Goal: Information Seeking & Learning: Learn about a topic

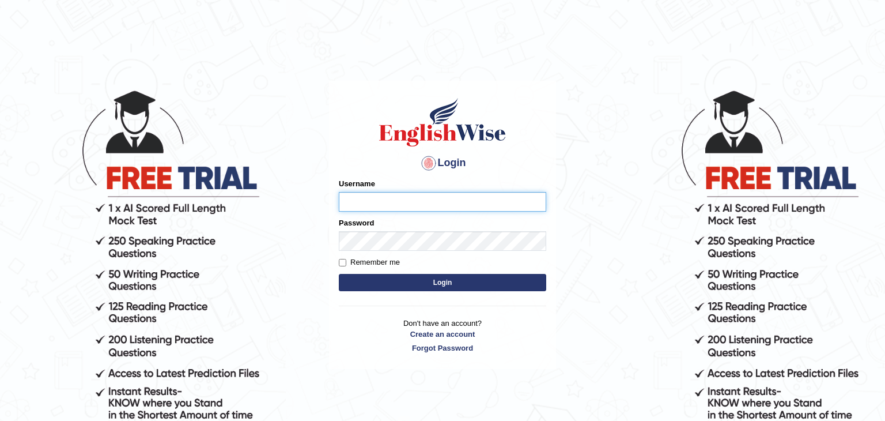
type input "Amitakumari"
click at [440, 282] on button "Login" at bounding box center [442, 282] width 207 height 17
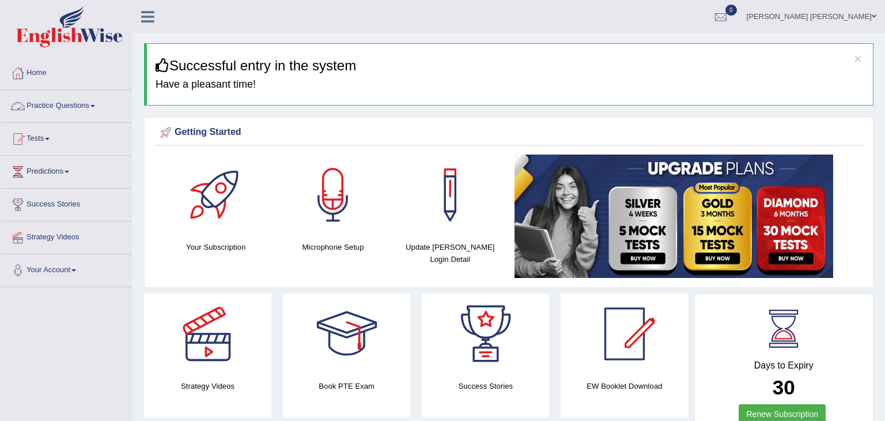
click at [72, 108] on link "Practice Questions" at bounding box center [66, 104] width 131 height 29
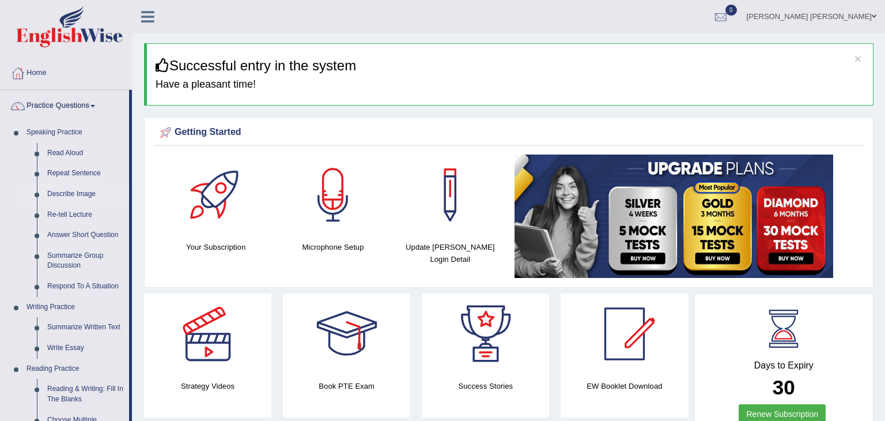
click at [70, 194] on link "Describe Image" at bounding box center [85, 194] width 87 height 21
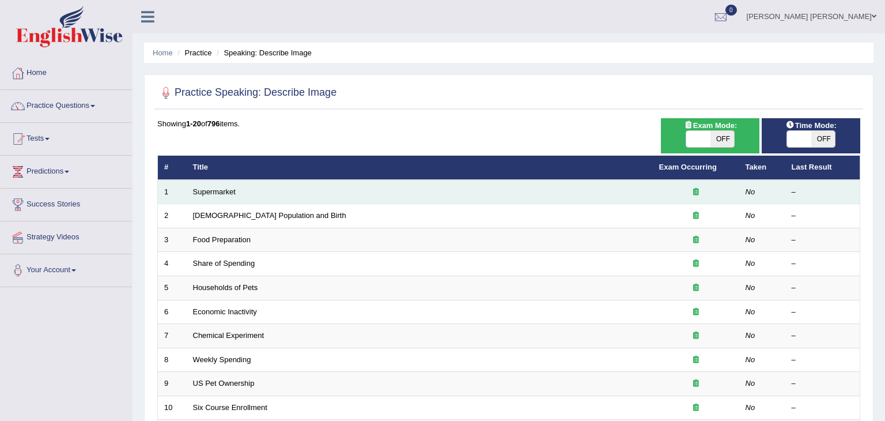
click at [210, 196] on td "Supermarket" at bounding box center [420, 192] width 466 height 24
click at [214, 194] on link "Supermarket" at bounding box center [214, 191] width 43 height 9
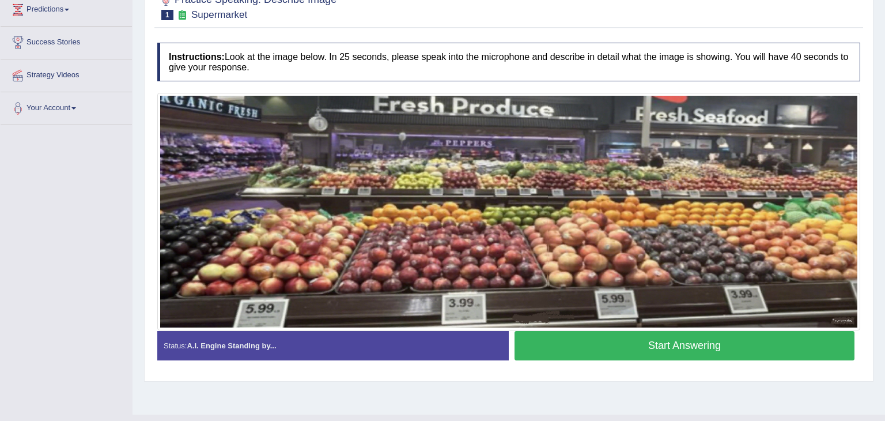
scroll to position [161, 0]
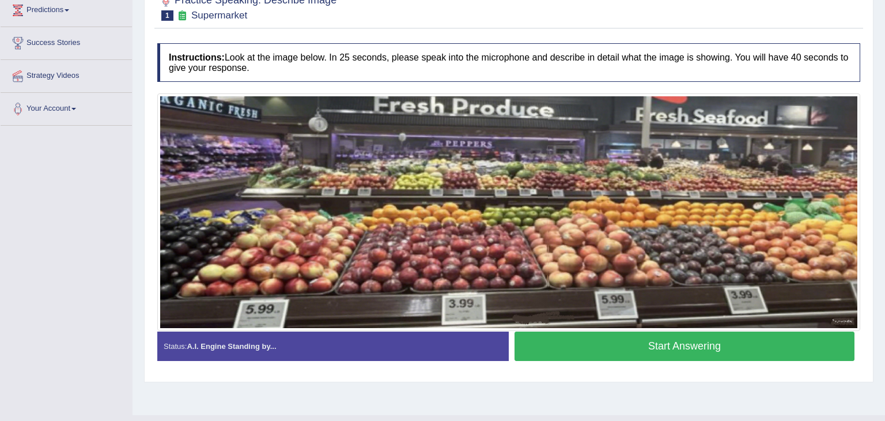
click at [573, 348] on button "Start Answering" at bounding box center [685, 345] width 340 height 29
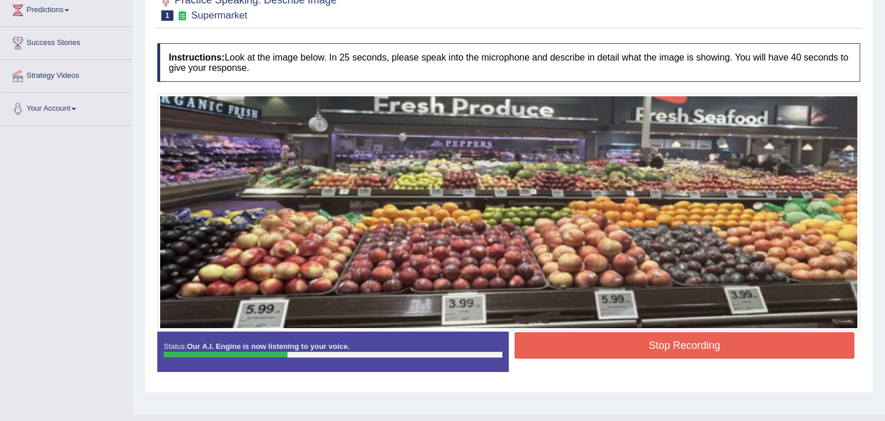
click at [595, 347] on button "Stop Recording" at bounding box center [685, 345] width 340 height 27
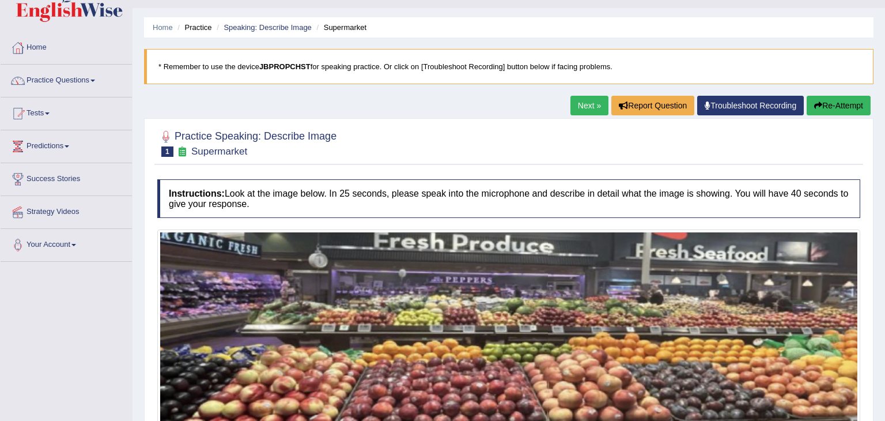
scroll to position [23, 0]
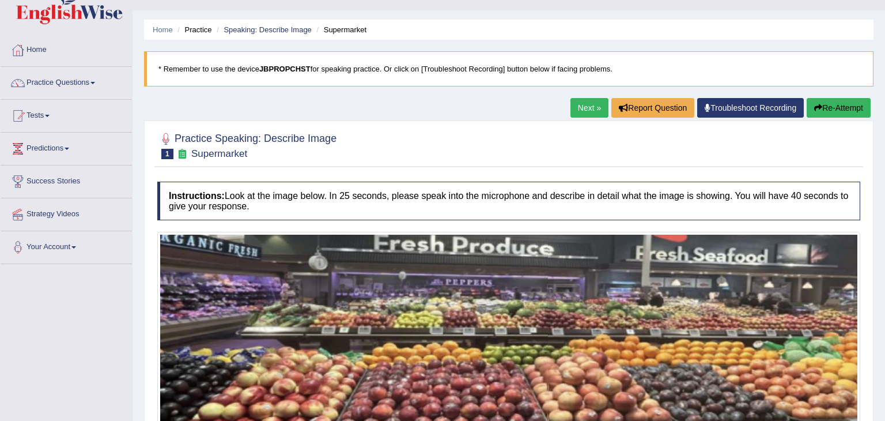
click at [827, 110] on button "Re-Attempt" at bounding box center [839, 108] width 64 height 20
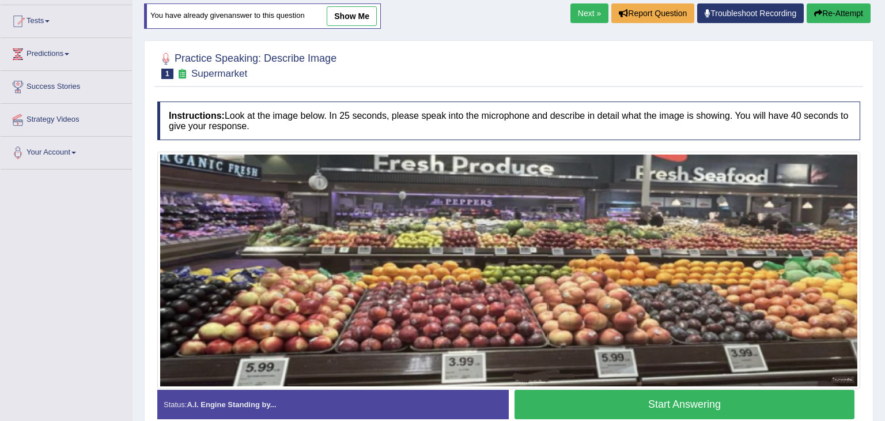
scroll to position [184, 0]
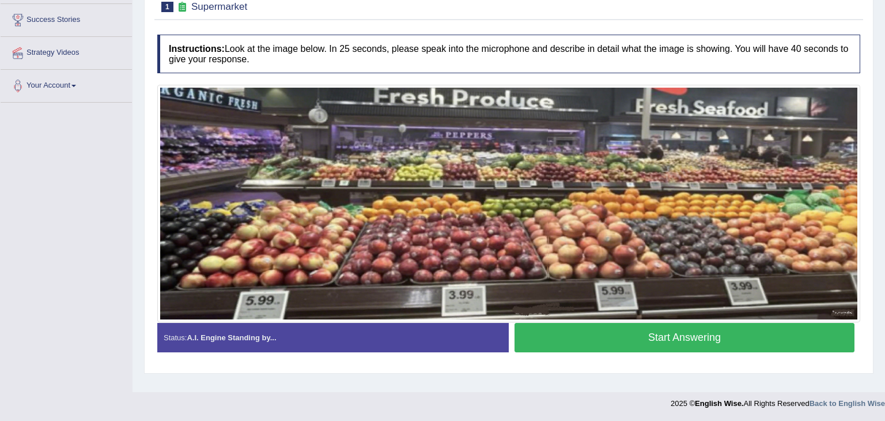
click at [664, 337] on button "Start Answering" at bounding box center [685, 337] width 340 height 29
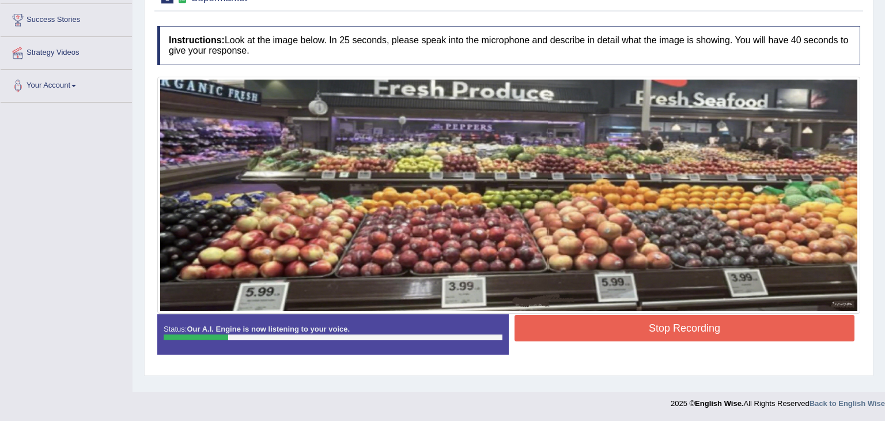
click at [667, 337] on button "Stop Recording" at bounding box center [685, 328] width 340 height 27
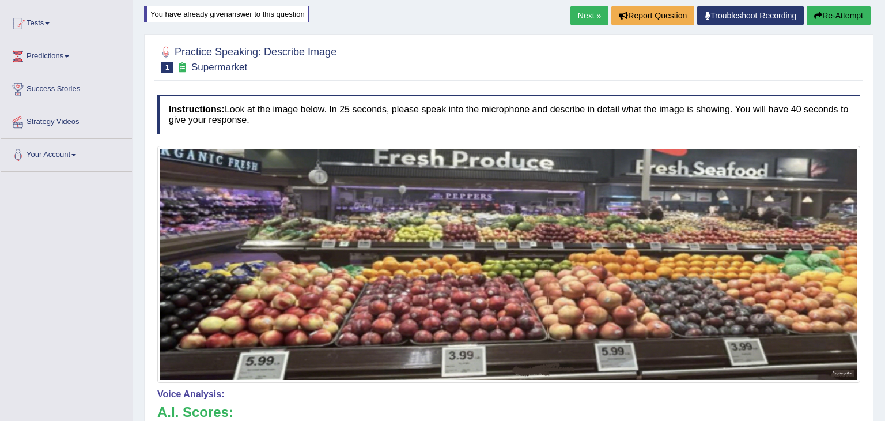
scroll to position [92, 0]
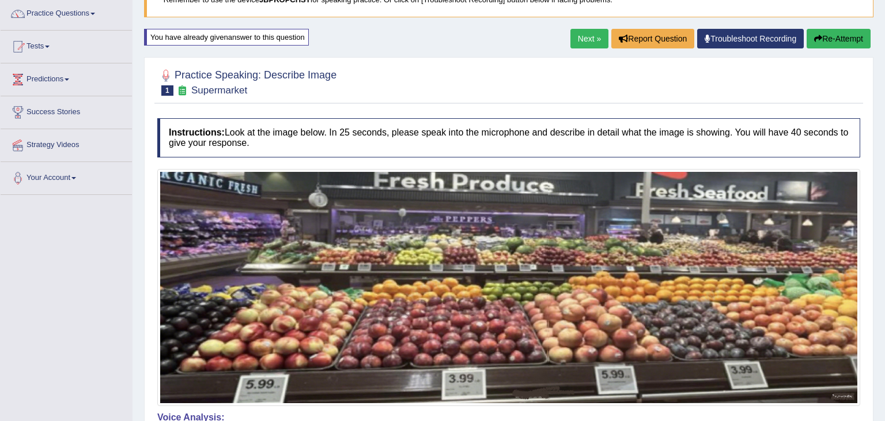
click at [841, 36] on button "Re-Attempt" at bounding box center [839, 39] width 64 height 20
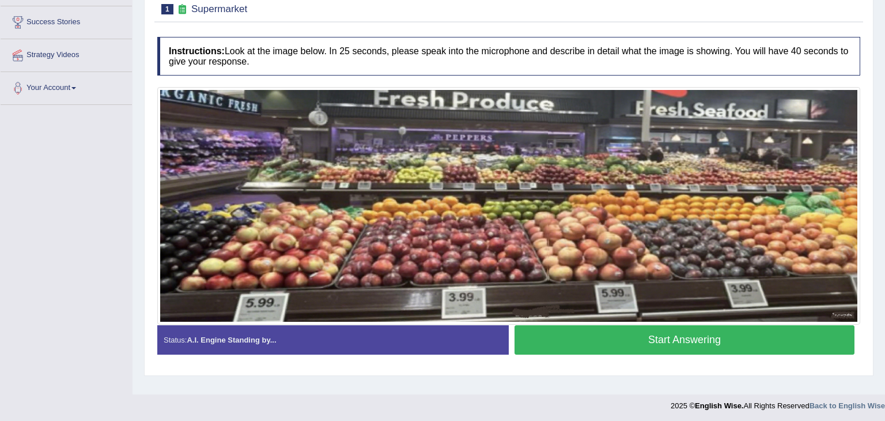
scroll to position [184, 0]
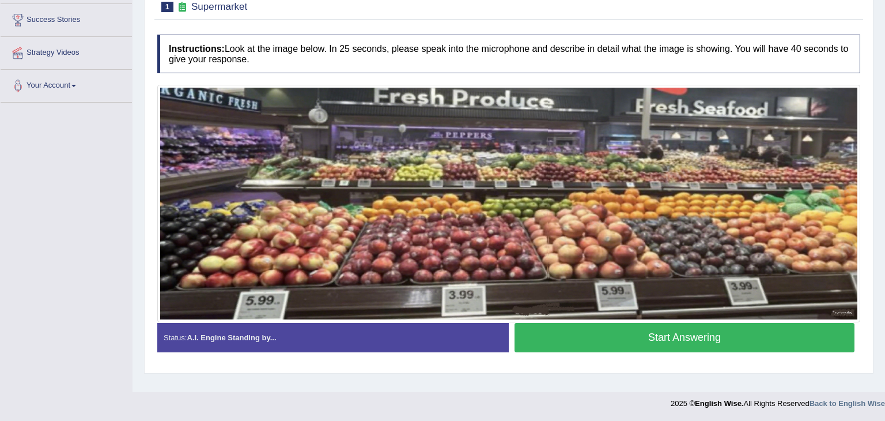
click at [610, 338] on button "Start Answering" at bounding box center [685, 337] width 340 height 29
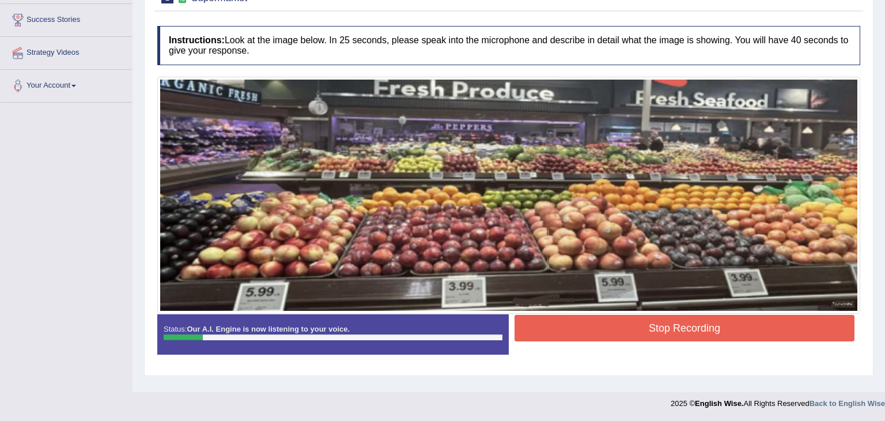
click at [645, 330] on button "Stop Recording" at bounding box center [685, 328] width 340 height 27
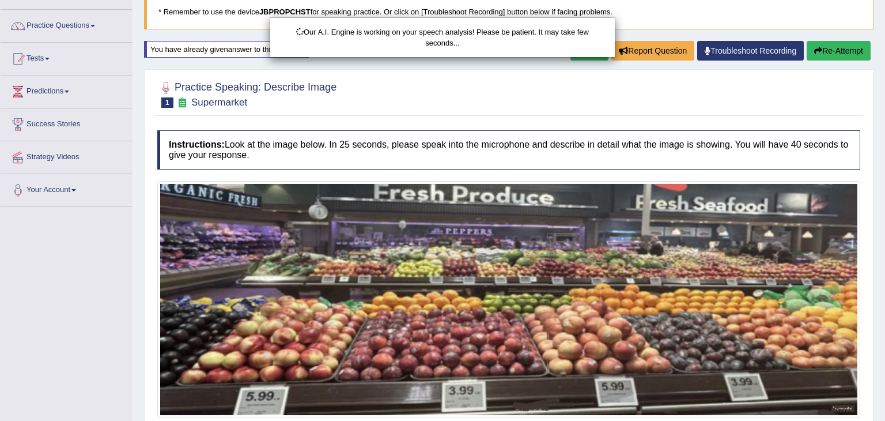
scroll to position [69, 0]
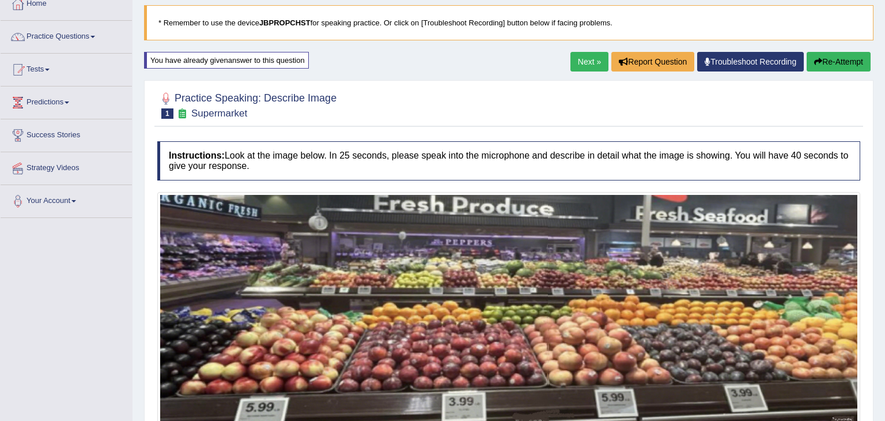
click at [832, 65] on button "Re-Attempt" at bounding box center [839, 62] width 64 height 20
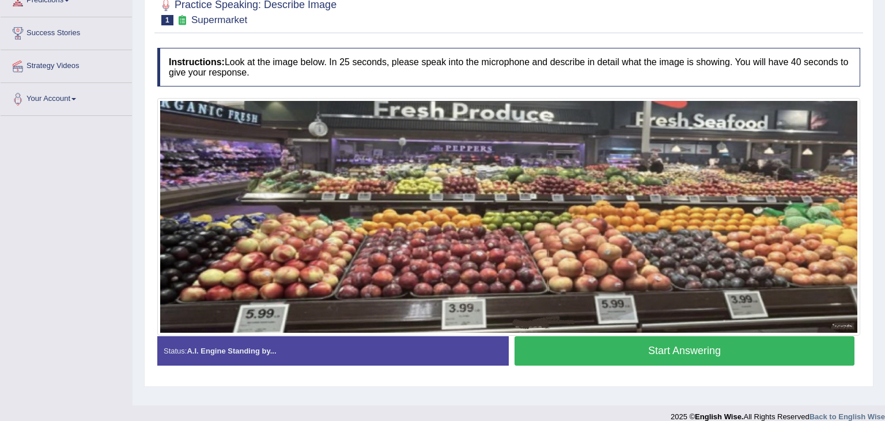
scroll to position [184, 0]
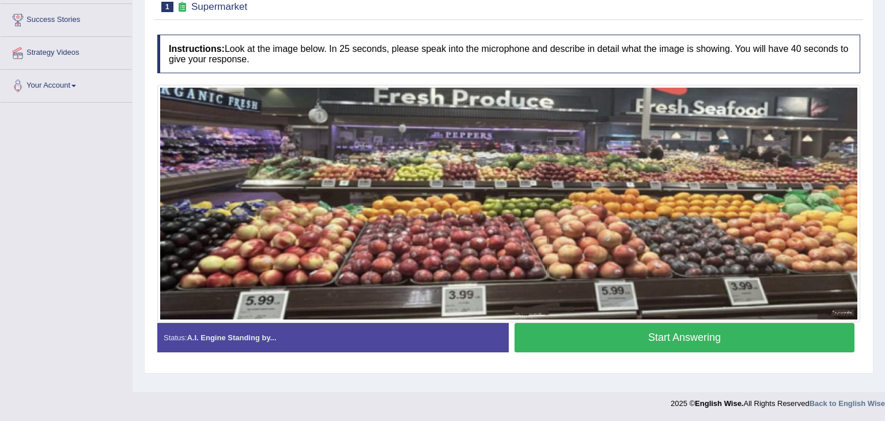
click at [620, 343] on button "Start Answering" at bounding box center [685, 337] width 340 height 29
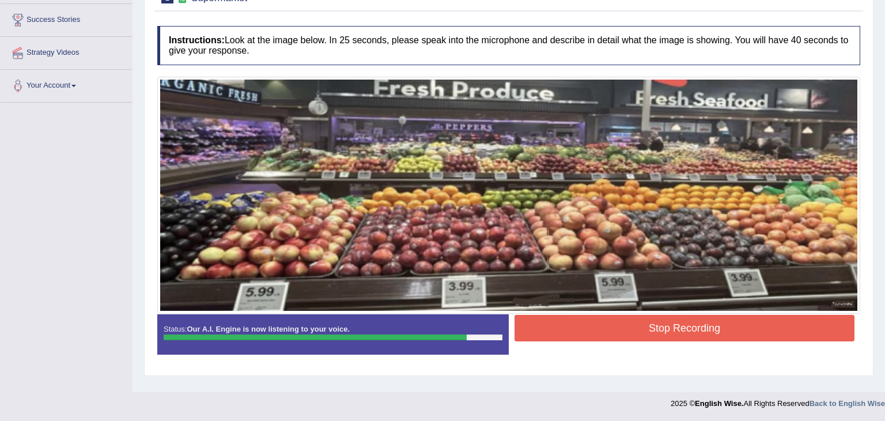
click at [782, 329] on button "Stop Recording" at bounding box center [685, 328] width 340 height 27
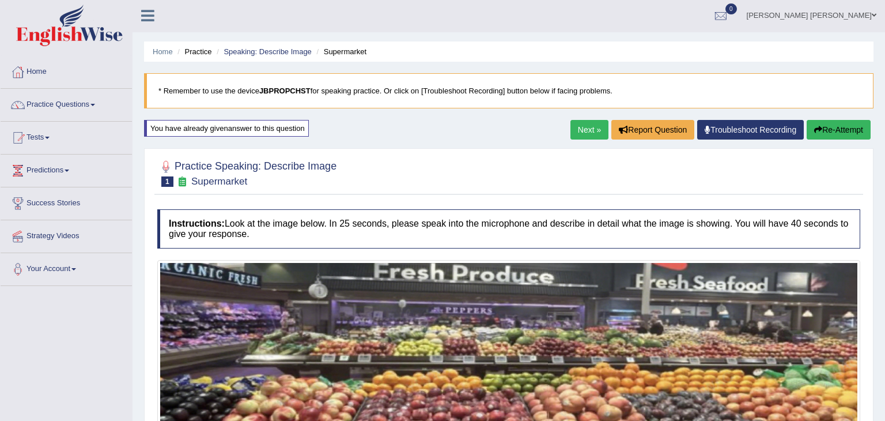
scroll to position [0, 0]
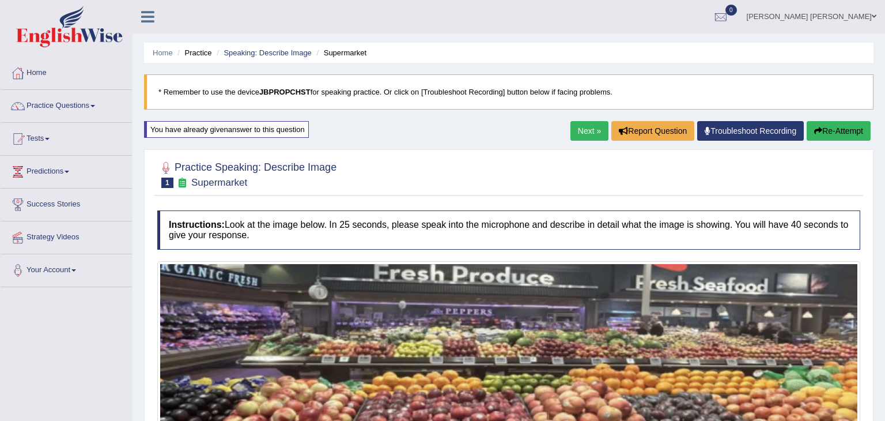
click at [579, 130] on link "Next »" at bounding box center [590, 131] width 38 height 20
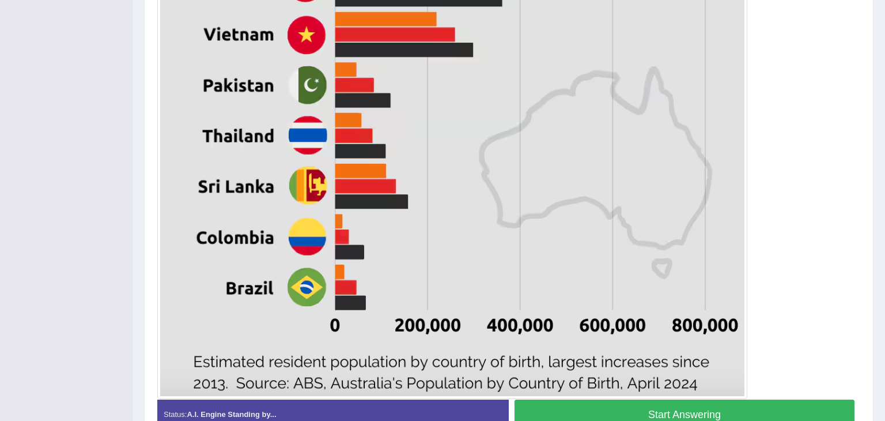
scroll to position [673, 0]
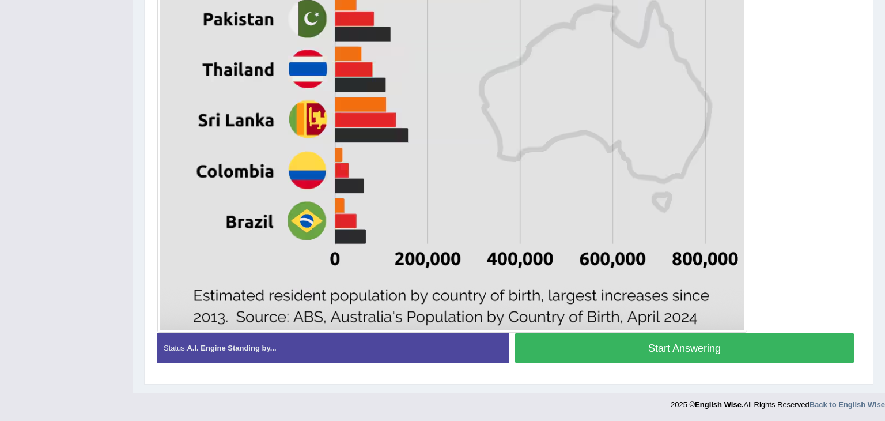
click at [669, 350] on button "Start Answering" at bounding box center [685, 347] width 340 height 29
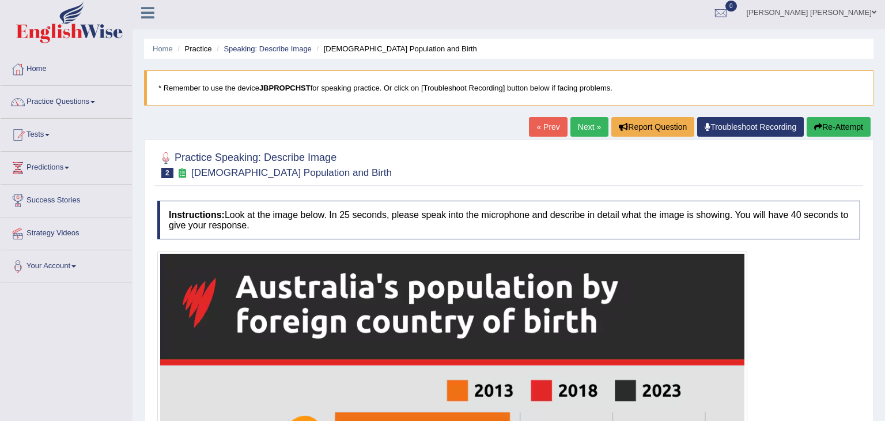
scroll to position [0, 0]
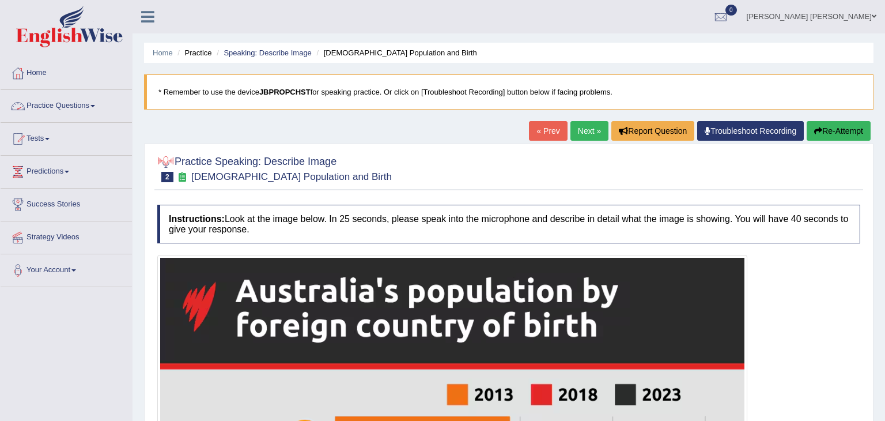
click at [44, 107] on link "Practice Questions" at bounding box center [66, 104] width 131 height 29
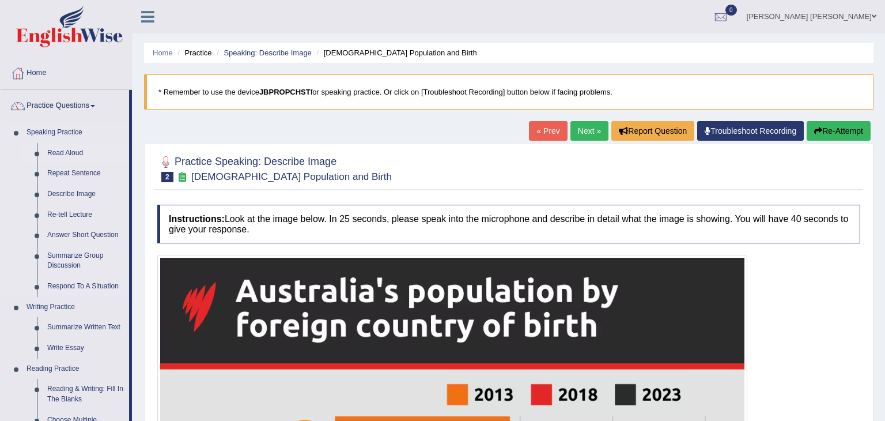
click at [59, 151] on link "Read Aloud" at bounding box center [85, 153] width 87 height 21
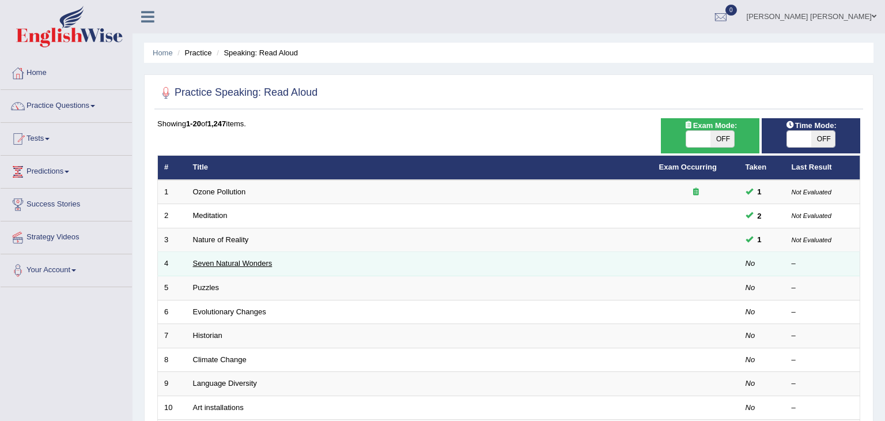
click at [248, 266] on link "Seven Natural Wonders" at bounding box center [233, 263] width 80 height 9
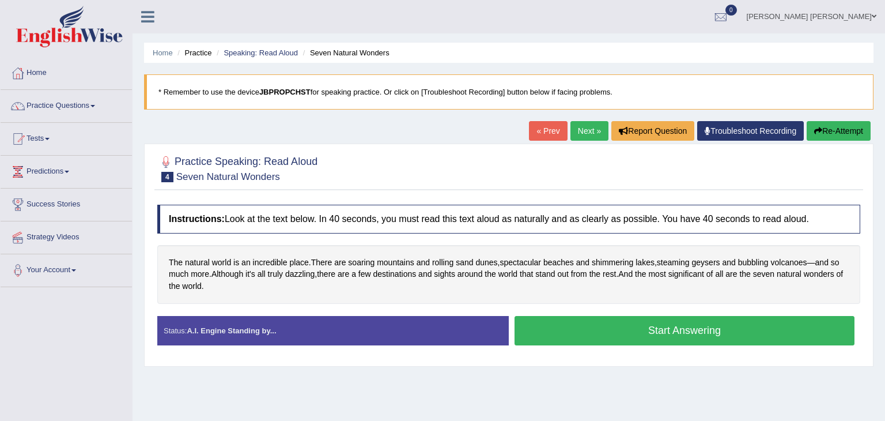
click at [654, 329] on button "Start Answering" at bounding box center [685, 330] width 340 height 29
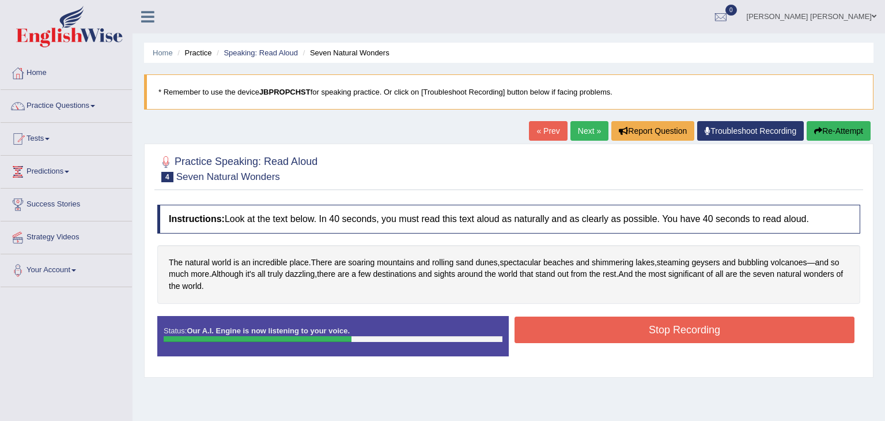
click at [661, 330] on button "Stop Recording" at bounding box center [685, 329] width 340 height 27
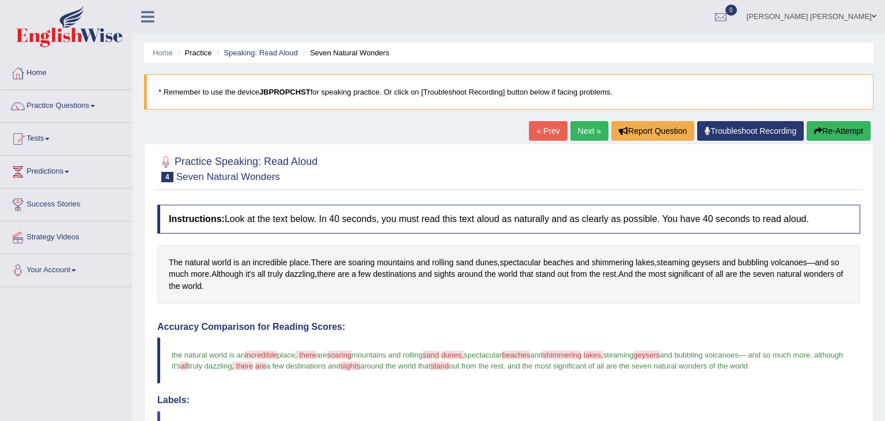
click at [584, 130] on link "Next »" at bounding box center [590, 131] width 38 height 20
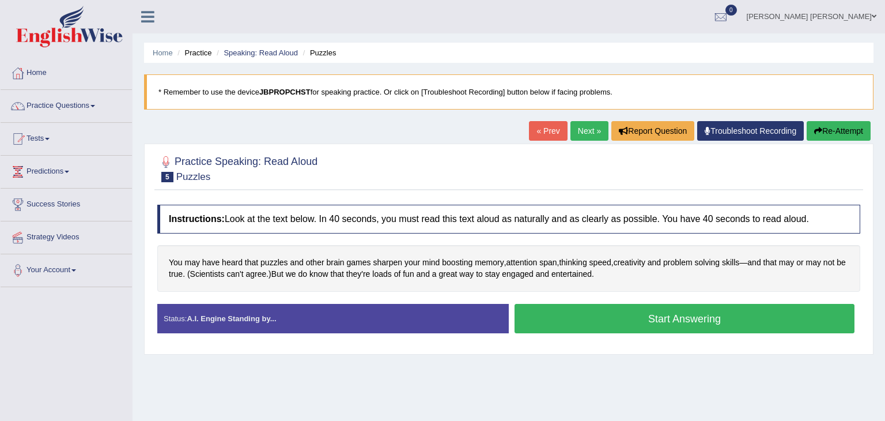
click at [588, 316] on button "Start Answering" at bounding box center [685, 318] width 340 height 29
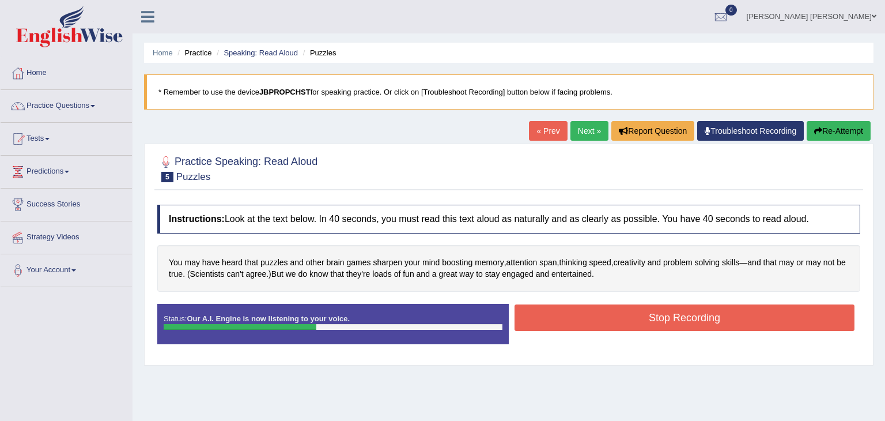
click at [633, 319] on button "Stop Recording" at bounding box center [685, 317] width 340 height 27
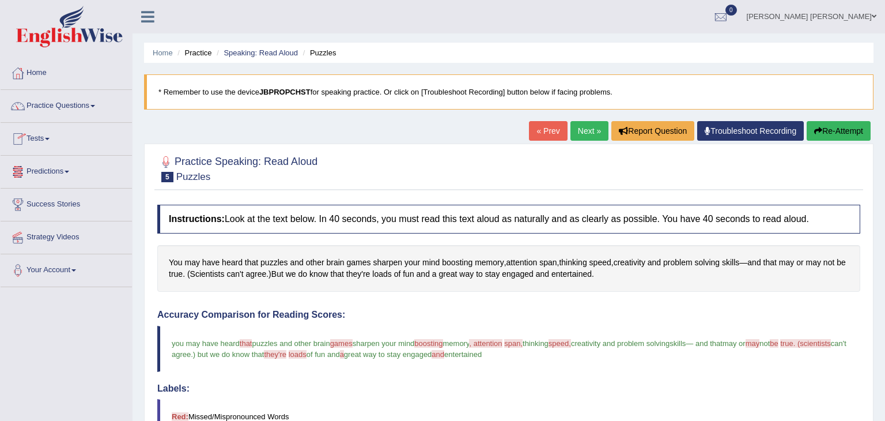
click at [70, 102] on link "Practice Questions" at bounding box center [66, 104] width 131 height 29
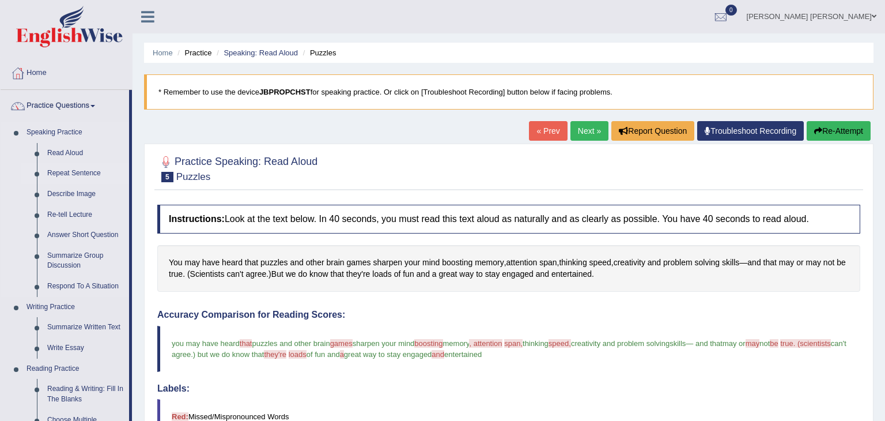
click at [85, 174] on link "Repeat Sentence" at bounding box center [85, 173] width 87 height 21
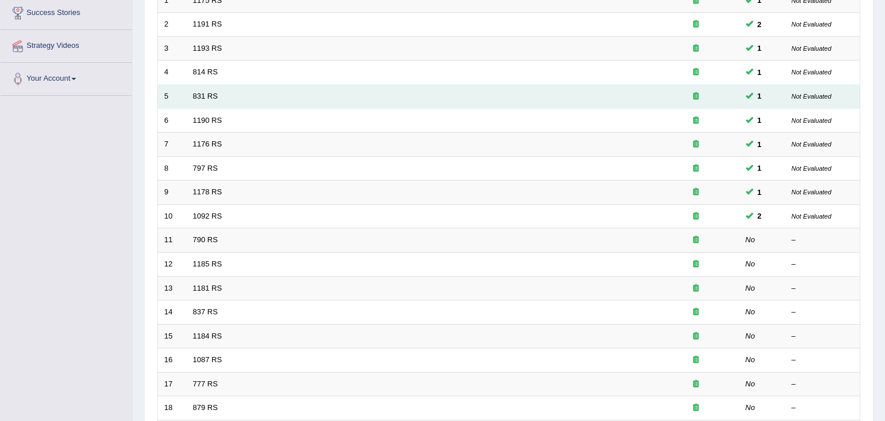
scroll to position [207, 0]
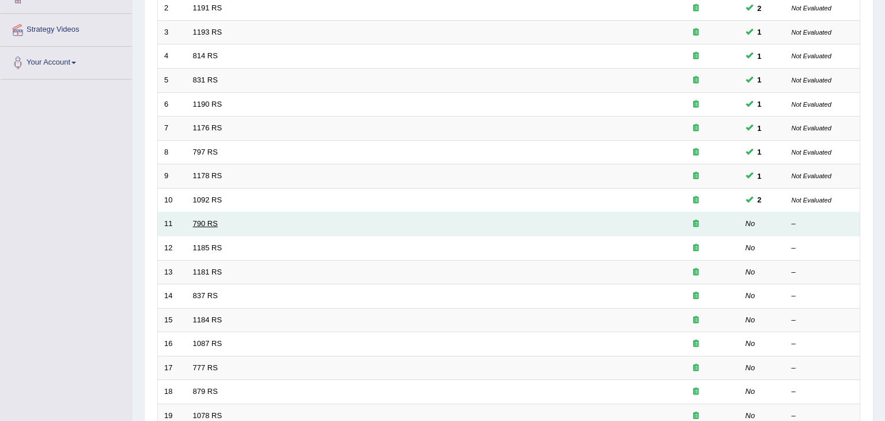
click at [212, 225] on link "790 RS" at bounding box center [205, 223] width 25 height 9
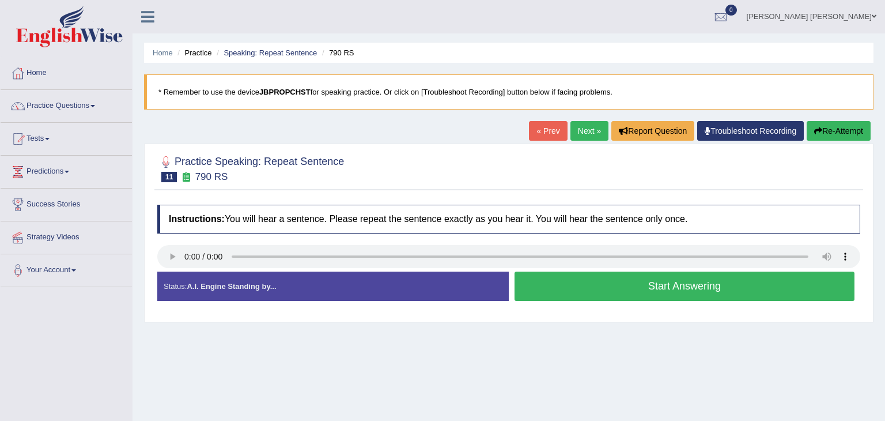
click at [603, 292] on button "Start Answering" at bounding box center [685, 285] width 340 height 29
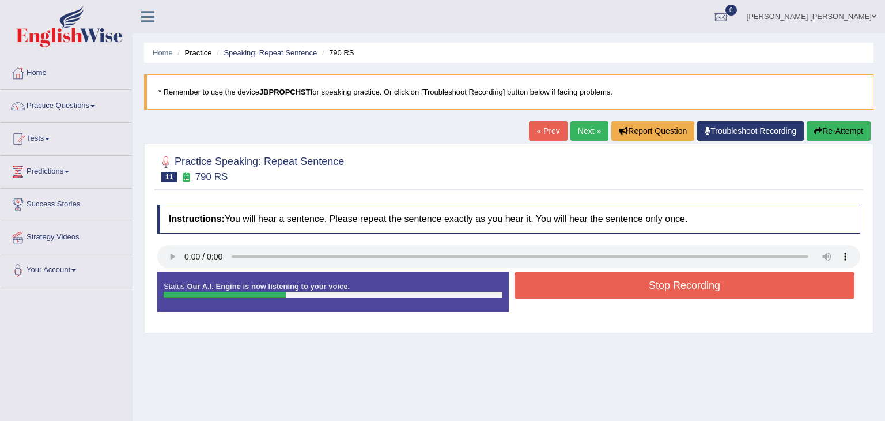
click at [603, 292] on button "Stop Recording" at bounding box center [685, 285] width 340 height 27
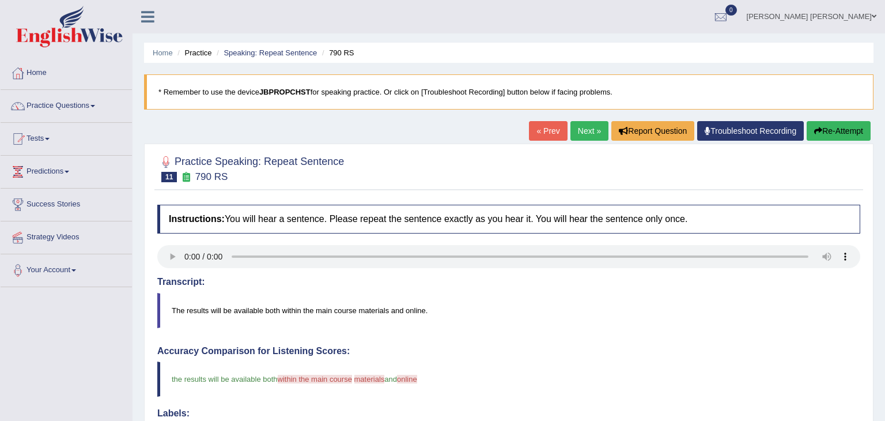
click at [584, 129] on link "Next »" at bounding box center [590, 131] width 38 height 20
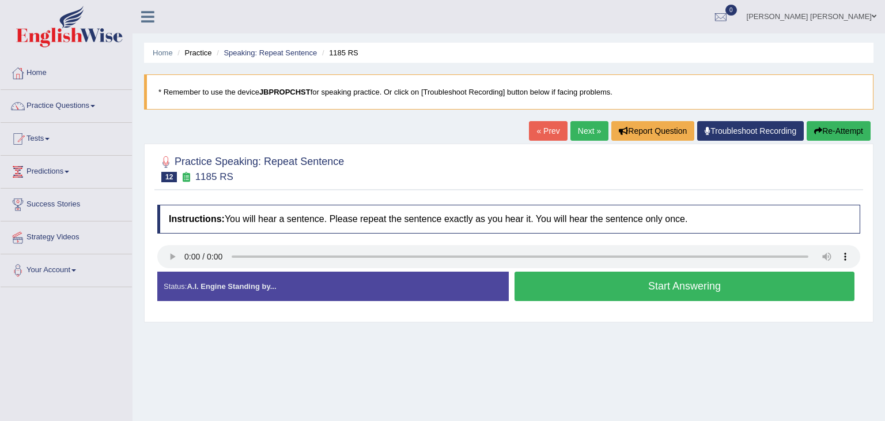
click at [687, 293] on button "Start Answering" at bounding box center [685, 285] width 340 height 29
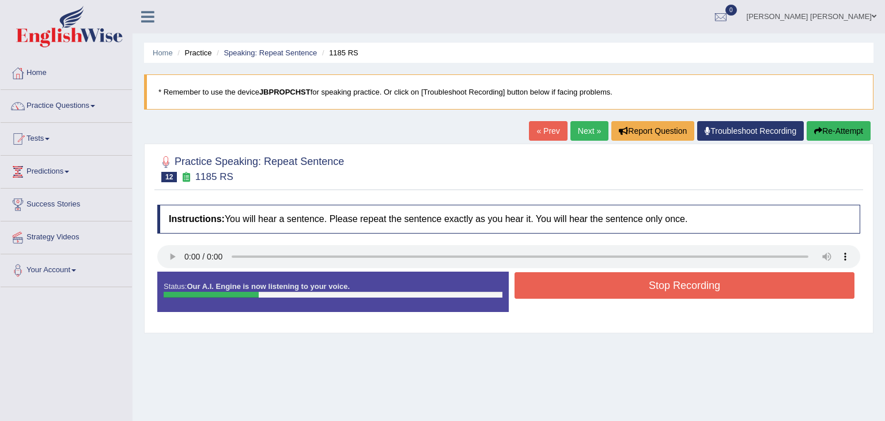
click at [655, 294] on button "Stop Recording" at bounding box center [685, 285] width 340 height 27
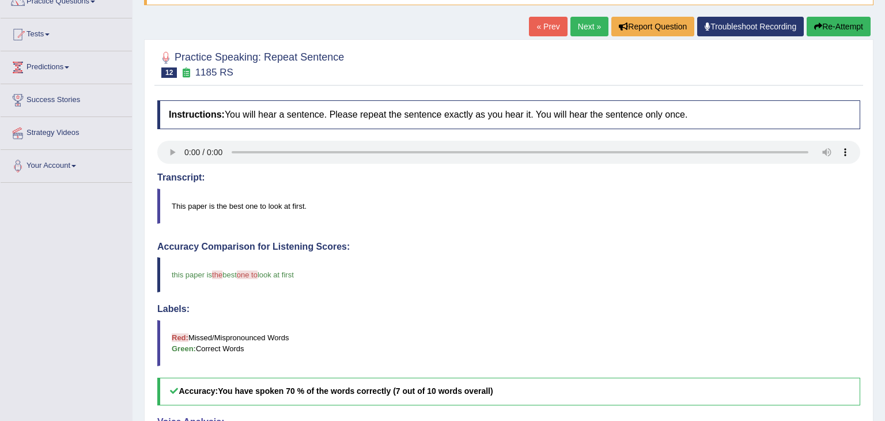
scroll to position [104, 0]
click at [590, 29] on link "Next »" at bounding box center [590, 27] width 38 height 20
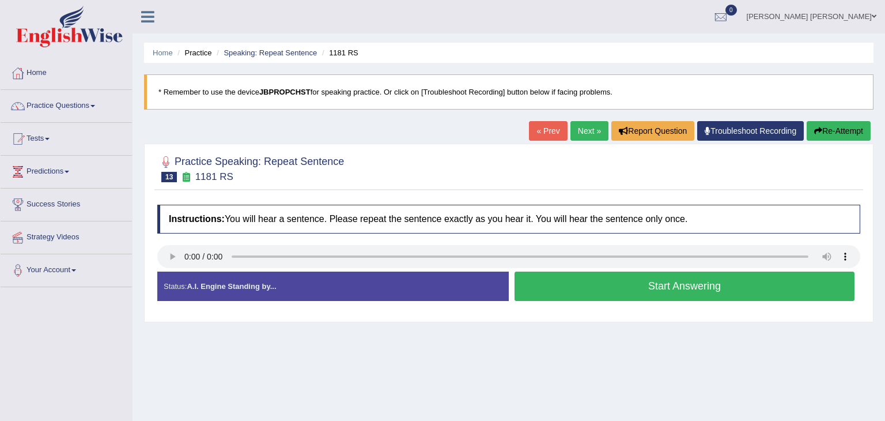
click at [656, 286] on button "Start Answering" at bounding box center [685, 285] width 340 height 29
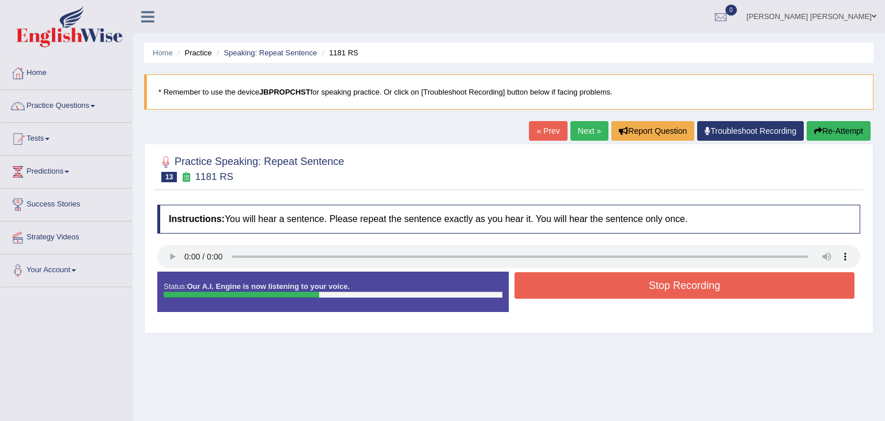
click at [656, 286] on button "Stop Recording" at bounding box center [685, 285] width 340 height 27
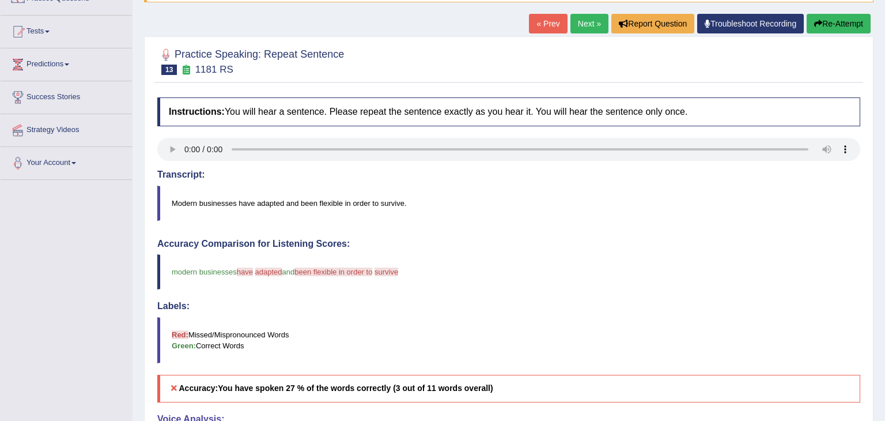
scroll to position [23, 0]
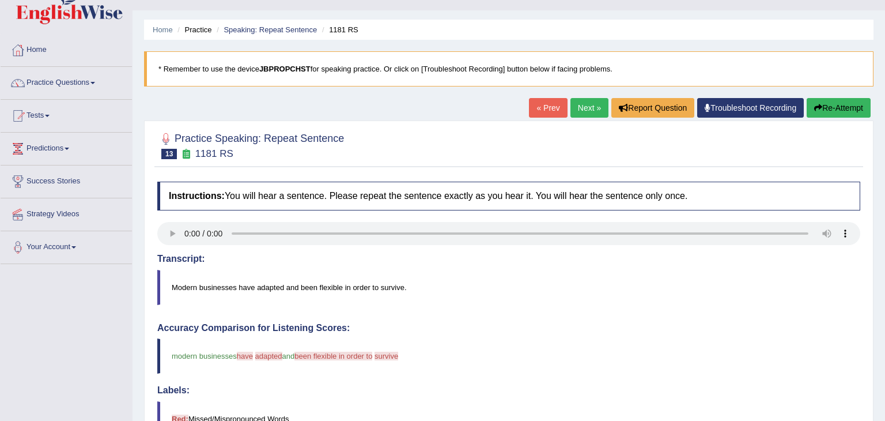
click at [834, 112] on button "Re-Attempt" at bounding box center [839, 108] width 64 height 20
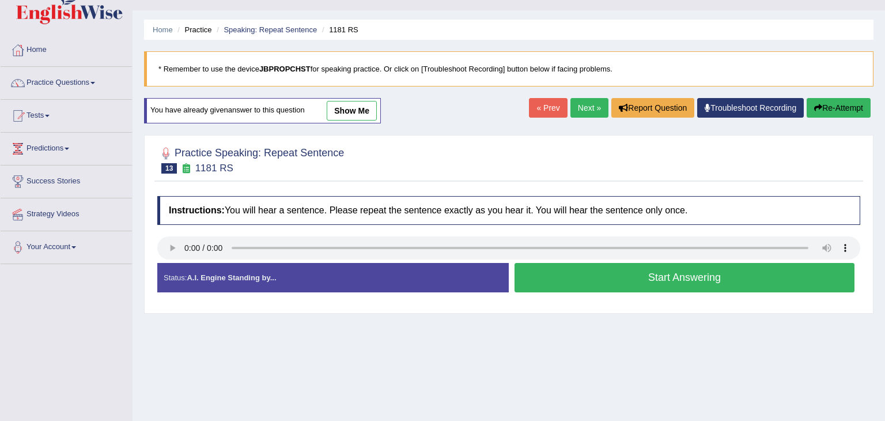
click at [602, 280] on button "Start Answering" at bounding box center [685, 277] width 340 height 29
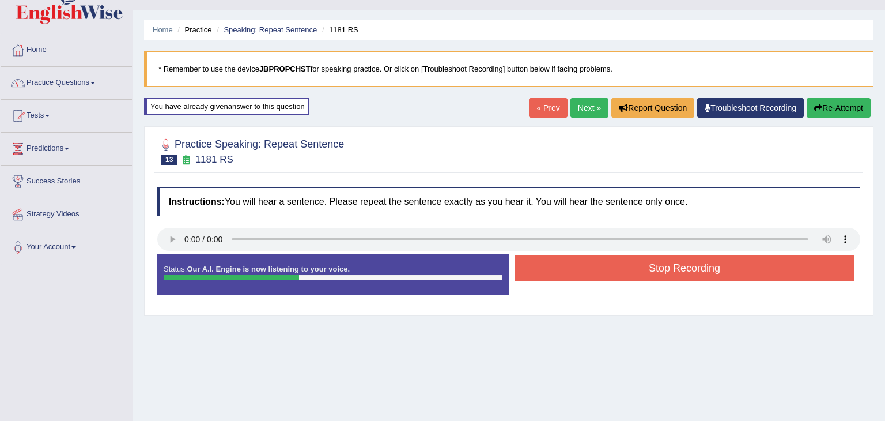
click at [635, 273] on button "Stop Recording" at bounding box center [685, 268] width 340 height 27
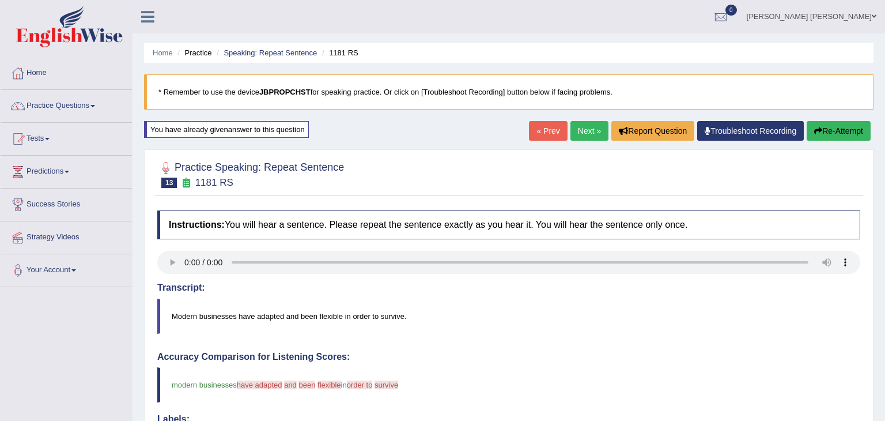
click at [829, 129] on button "Re-Attempt" at bounding box center [839, 131] width 64 height 20
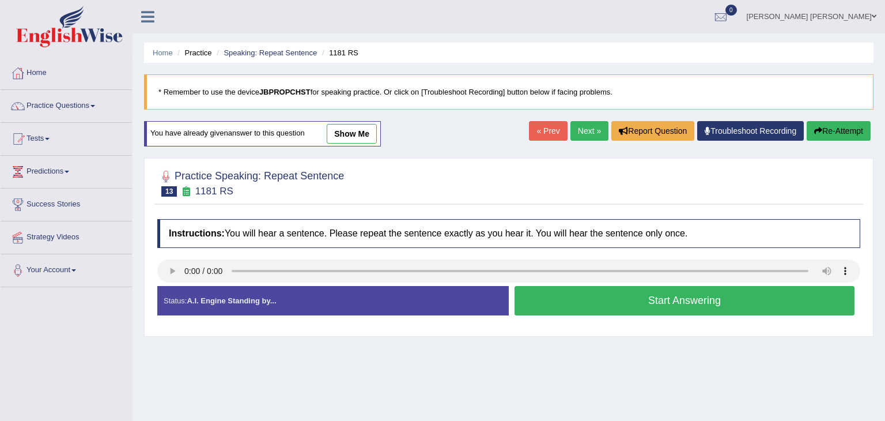
click at [571, 303] on button "Start Answering" at bounding box center [685, 300] width 340 height 29
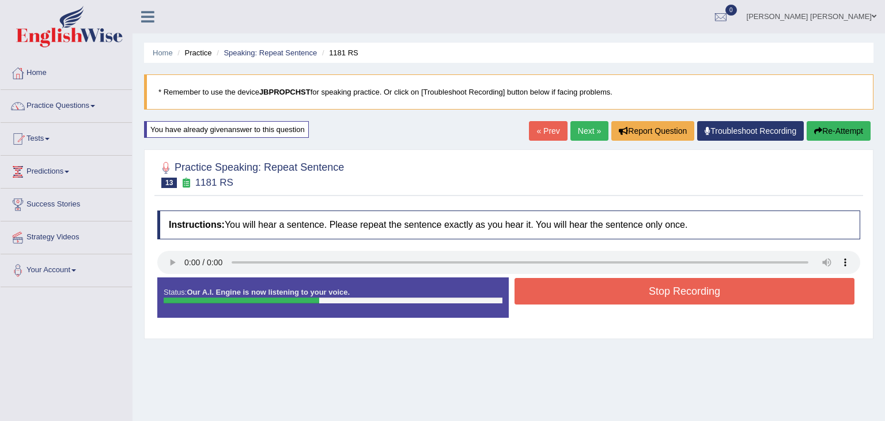
click at [629, 300] on button "Stop Recording" at bounding box center [685, 291] width 340 height 27
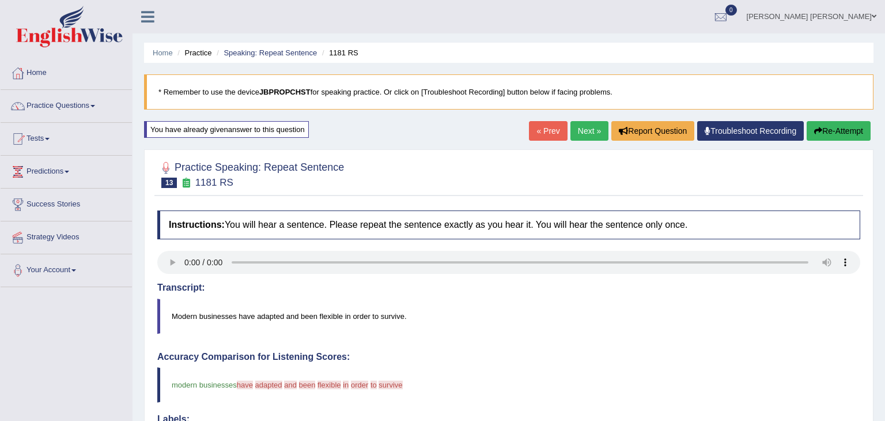
click at [586, 127] on link "Next »" at bounding box center [590, 131] width 38 height 20
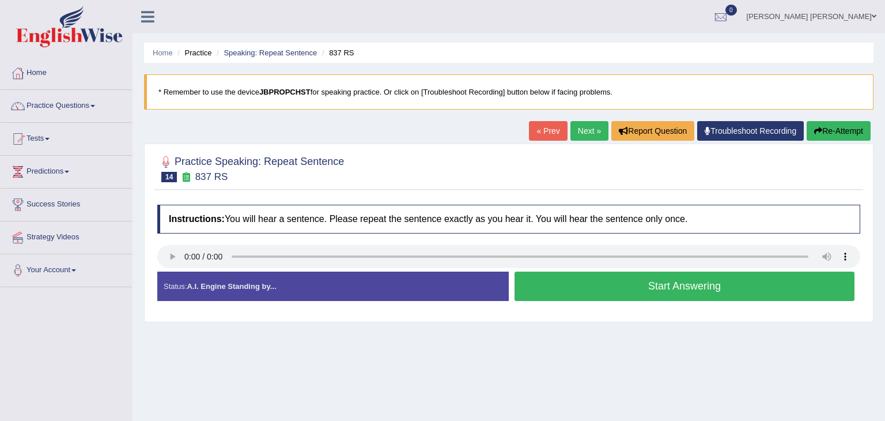
click at [621, 290] on button "Start Answering" at bounding box center [685, 285] width 340 height 29
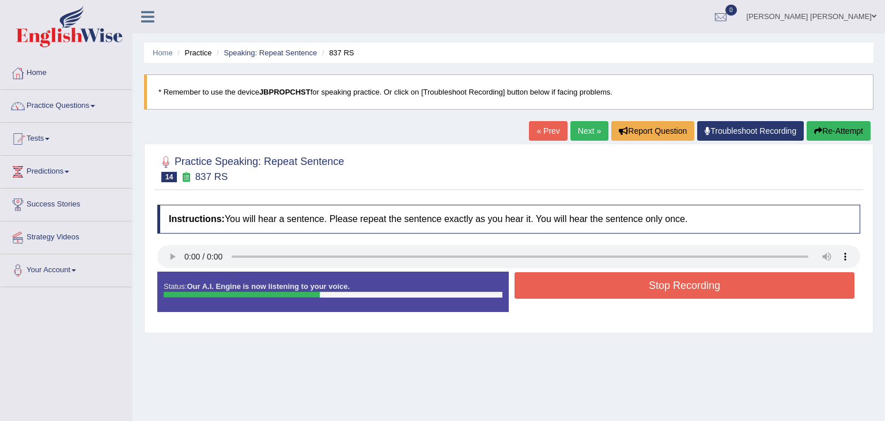
click at [621, 290] on button "Stop Recording" at bounding box center [685, 285] width 340 height 27
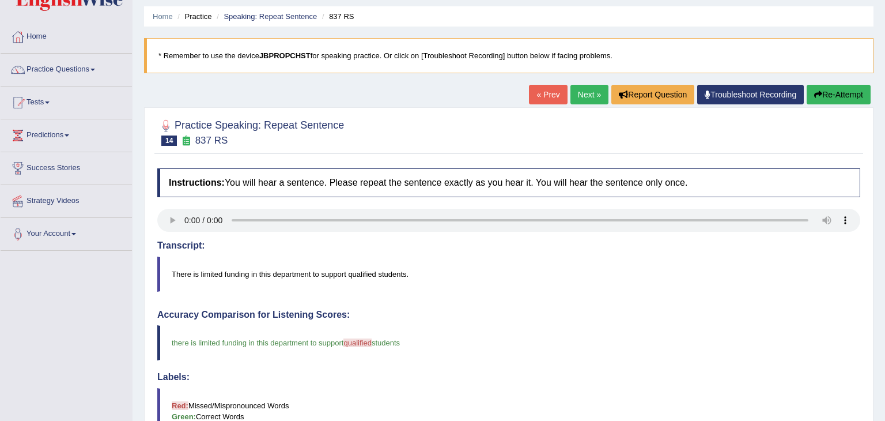
scroll to position [35, 0]
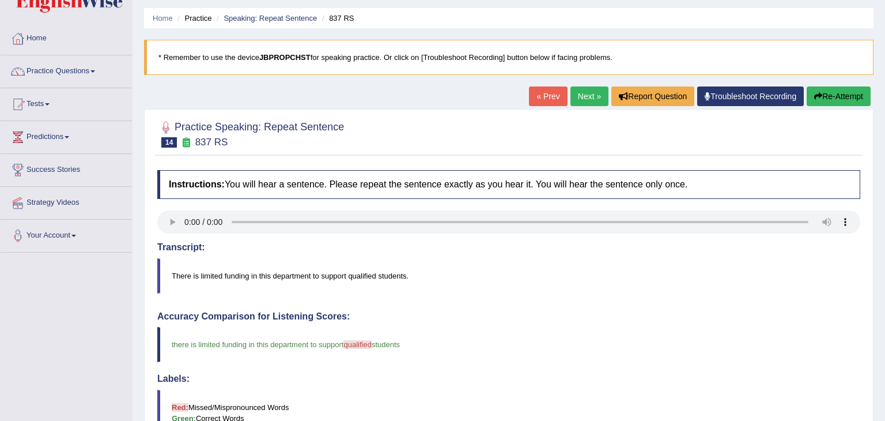
click at [589, 96] on link "Next »" at bounding box center [590, 96] width 38 height 20
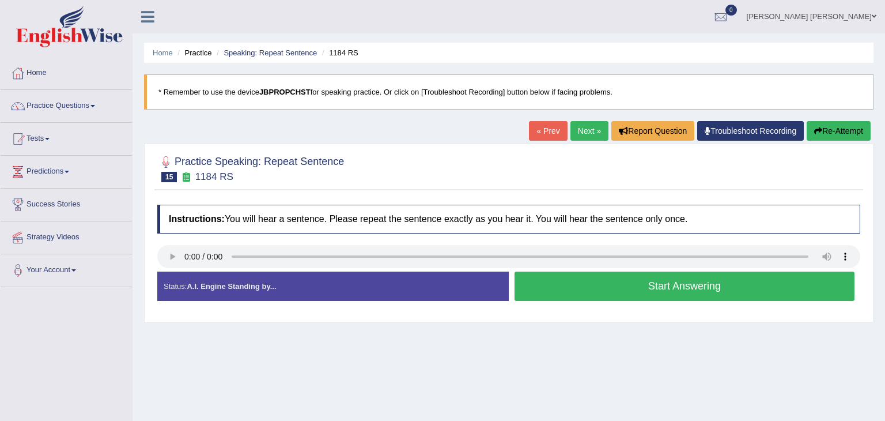
click at [602, 294] on button "Start Answering" at bounding box center [685, 285] width 340 height 29
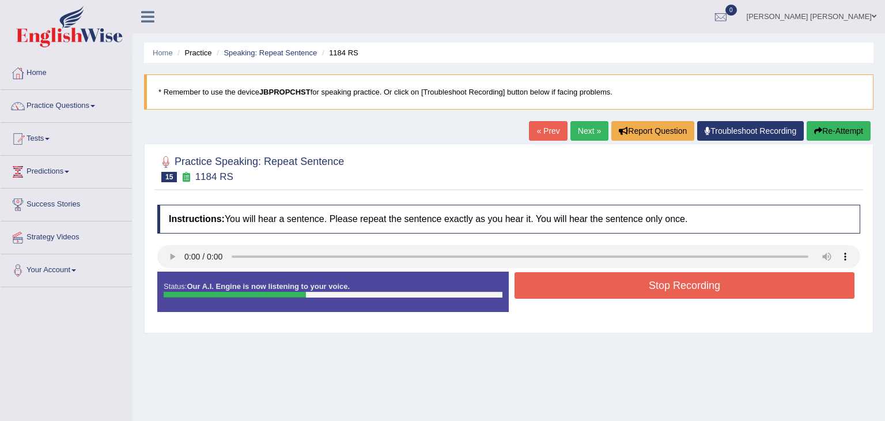
click at [622, 285] on button "Stop Recording" at bounding box center [685, 285] width 340 height 27
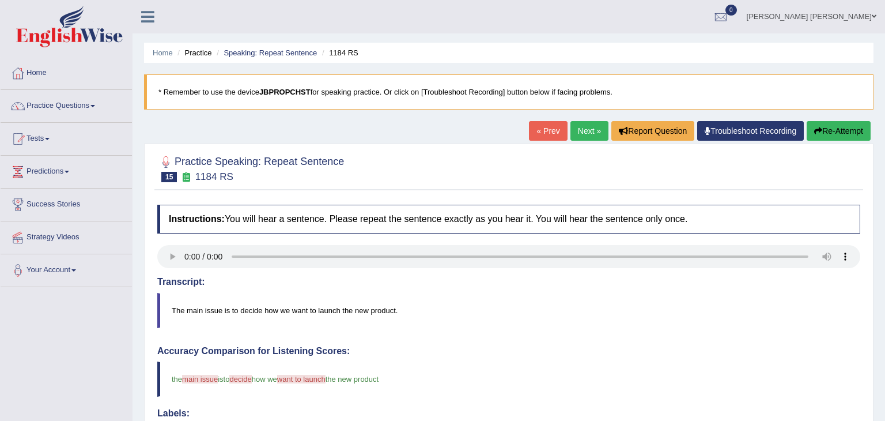
click at [590, 131] on link "Next »" at bounding box center [590, 131] width 38 height 20
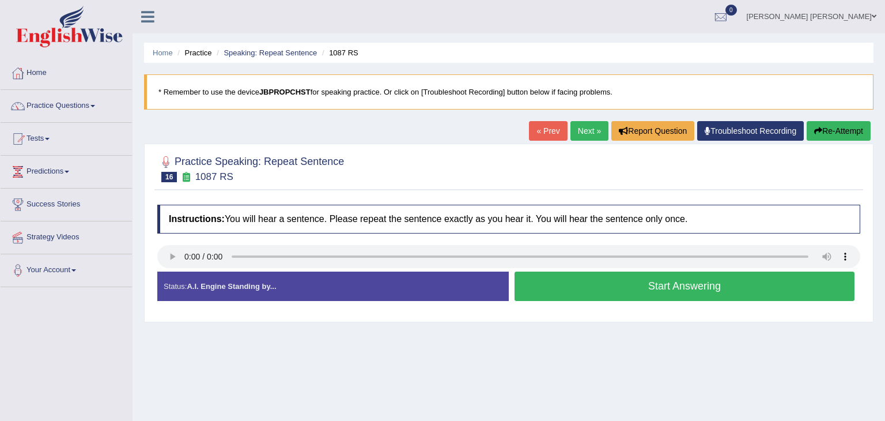
click at [644, 284] on button "Start Answering" at bounding box center [685, 285] width 340 height 29
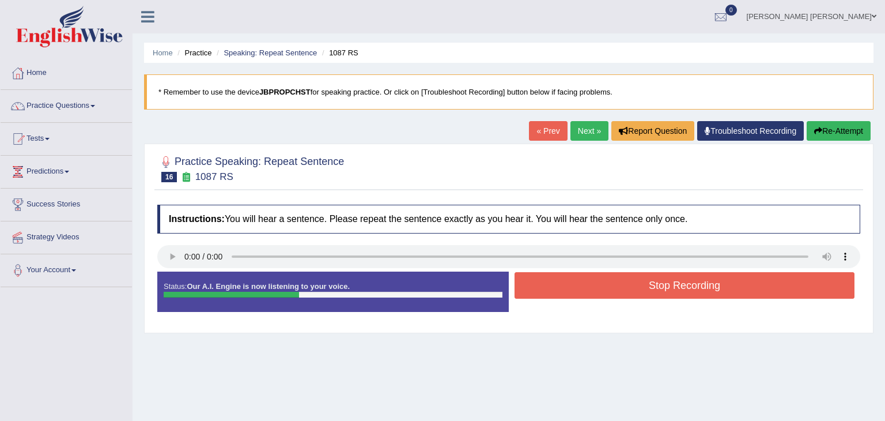
click at [670, 278] on button "Stop Recording" at bounding box center [685, 285] width 340 height 27
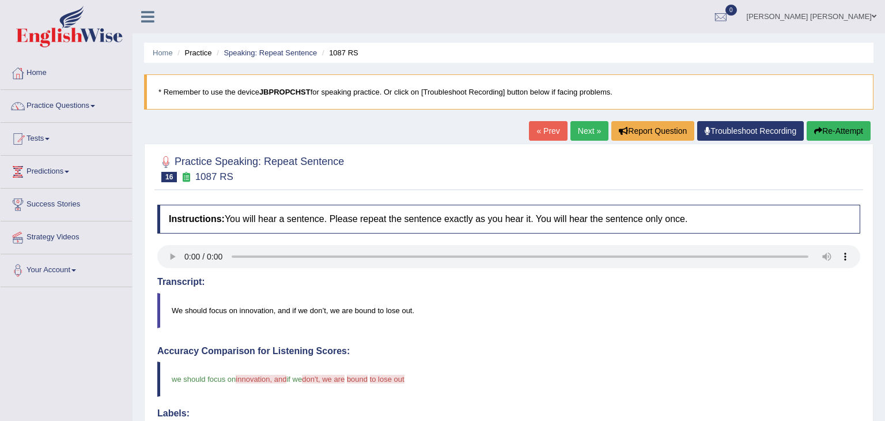
click at [592, 130] on link "Next »" at bounding box center [590, 131] width 38 height 20
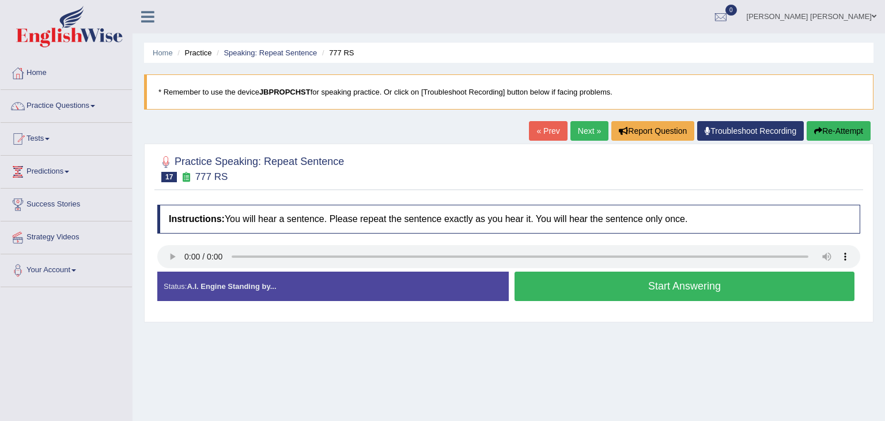
click at [599, 284] on button "Start Answering" at bounding box center [685, 285] width 340 height 29
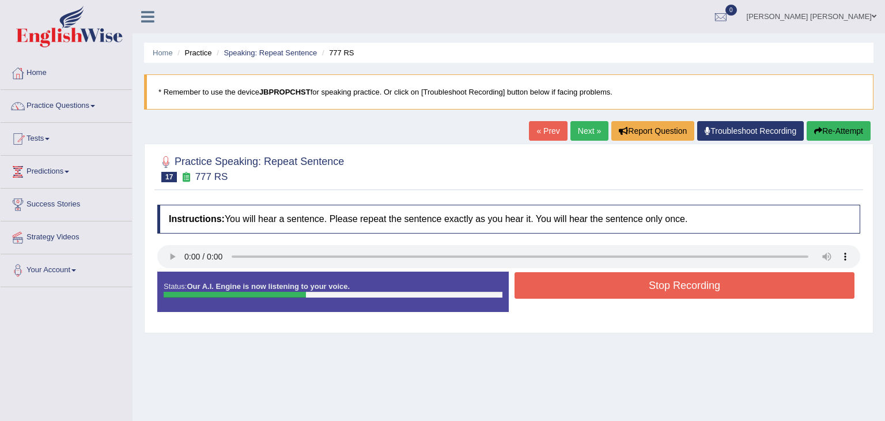
click at [673, 287] on button "Stop Recording" at bounding box center [685, 285] width 340 height 27
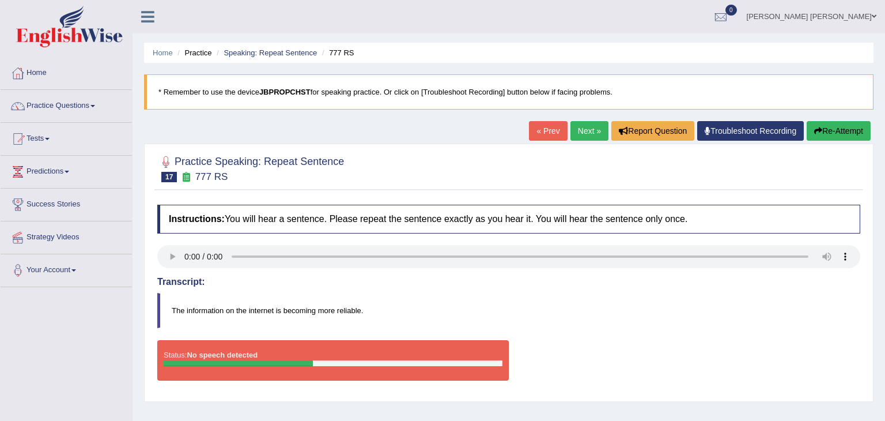
click at [839, 133] on button "Re-Attempt" at bounding box center [839, 131] width 64 height 20
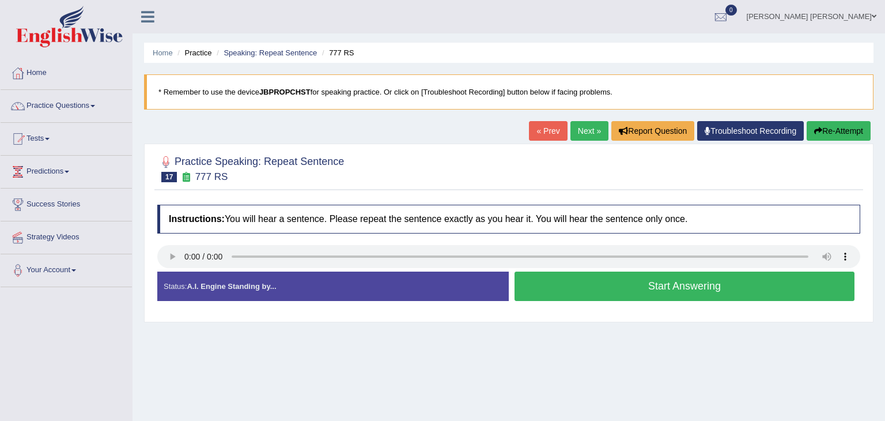
click at [668, 286] on button "Start Answering" at bounding box center [685, 285] width 340 height 29
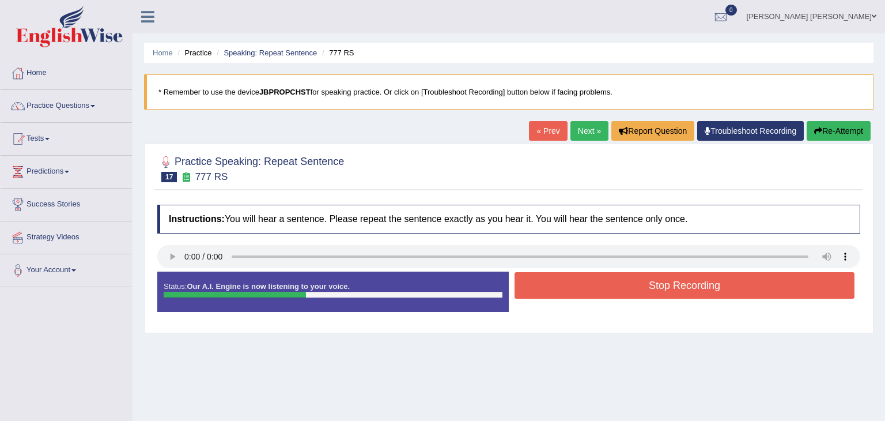
click at [673, 286] on button "Stop Recording" at bounding box center [685, 285] width 340 height 27
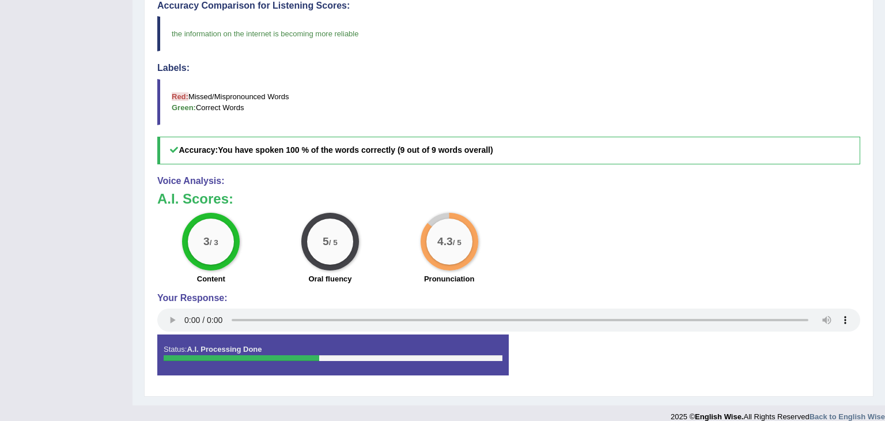
scroll to position [346, 0]
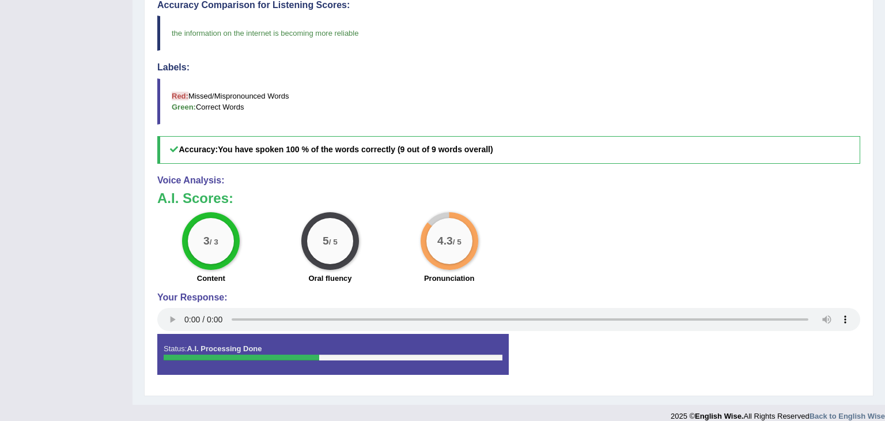
click at [576, 90] on blockquote "Red: Missed/Mispronounced Words Green: Correct Words" at bounding box center [508, 101] width 703 height 46
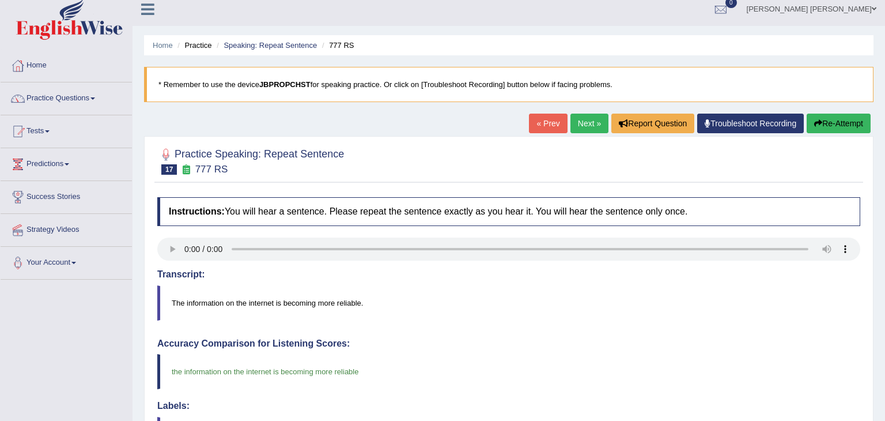
scroll to position [0, 0]
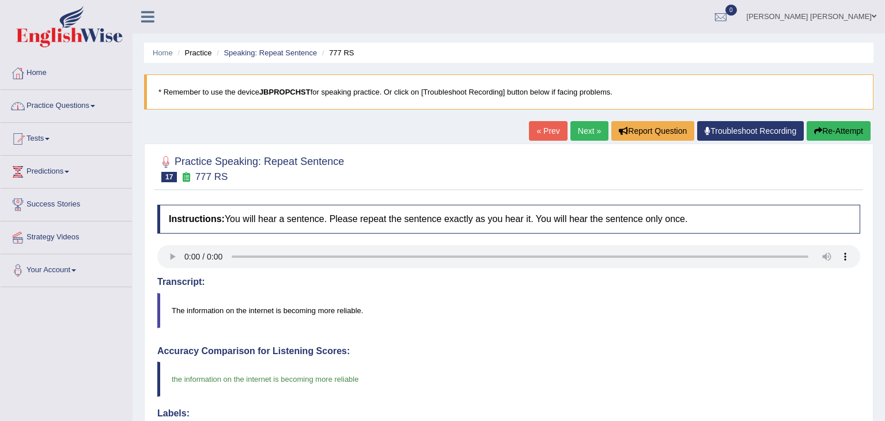
click at [75, 104] on link "Practice Questions" at bounding box center [66, 104] width 131 height 29
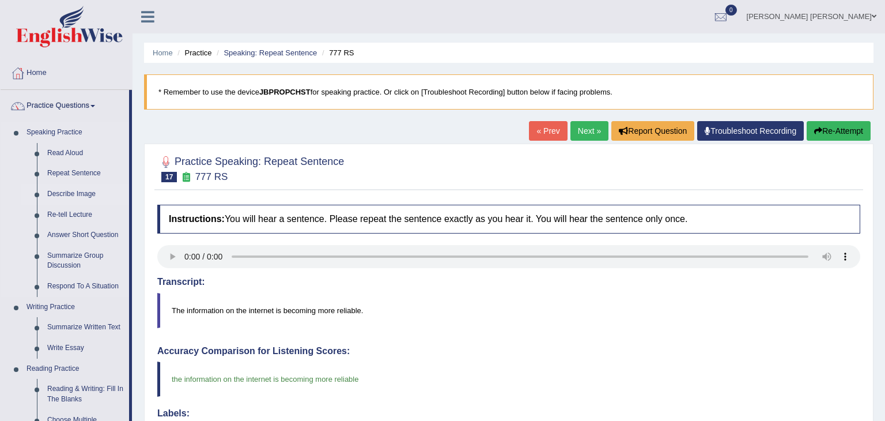
click at [124, 195] on link "Describe Image" at bounding box center [85, 194] width 87 height 21
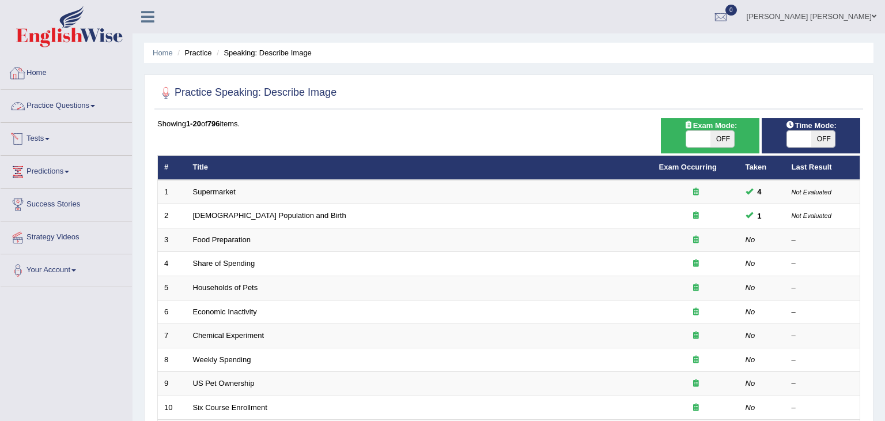
click at [84, 107] on link "Practice Questions" at bounding box center [66, 104] width 131 height 29
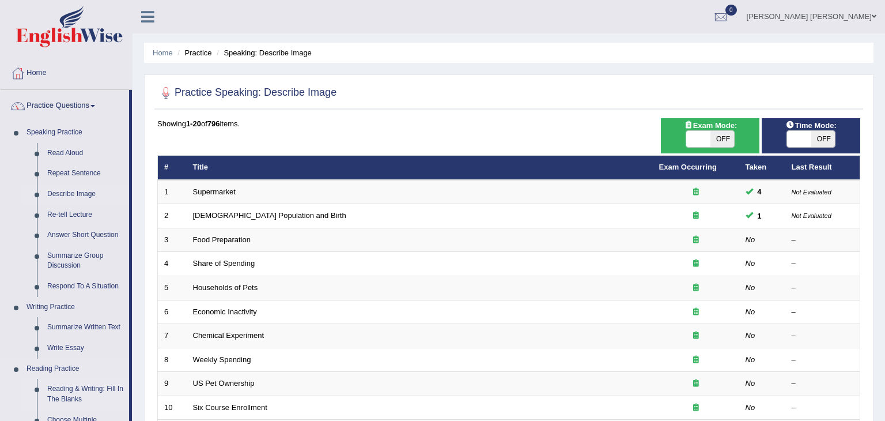
click at [69, 393] on link "Reading & Writing: Fill In The Blanks" at bounding box center [85, 394] width 87 height 31
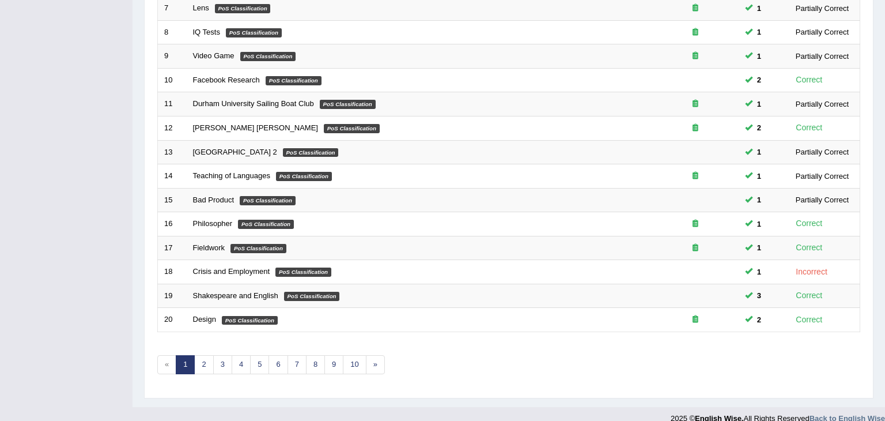
scroll to position [339, 0]
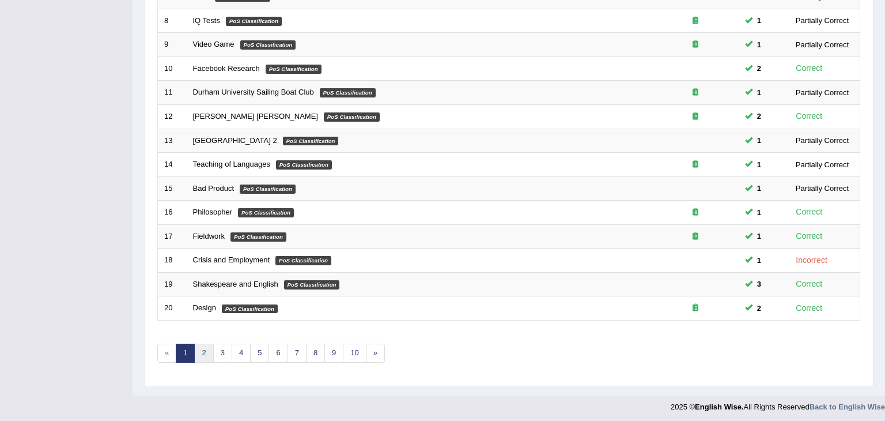
click at [204, 347] on link "2" at bounding box center [203, 352] width 19 height 19
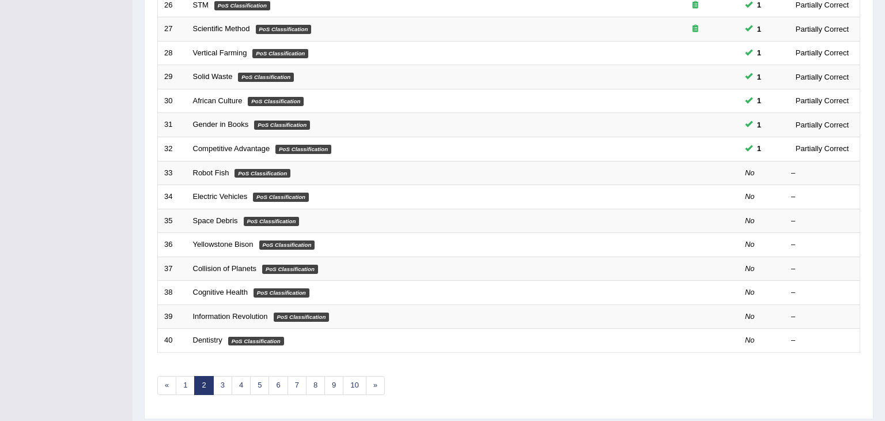
scroll to position [339, 0]
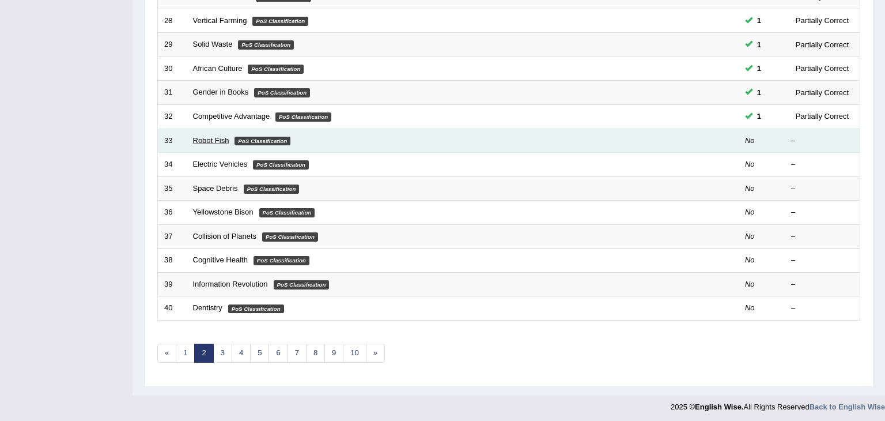
click at [212, 139] on link "Robot Fish" at bounding box center [211, 140] width 36 height 9
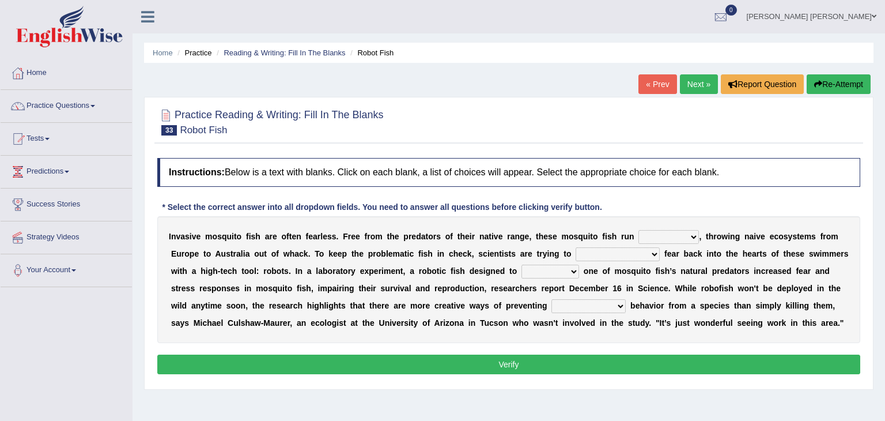
click at [664, 235] on select "occupant flippant rampant concordant" at bounding box center [669, 237] width 61 height 14
click at [696, 210] on div "Instructions: Below is a text with blanks. Click on each blank, a list of choic…" at bounding box center [508, 267] width 709 height 231
click at [576, 256] on select "accept spike strike drake" at bounding box center [618, 254] width 84 height 14
select select "accept"
click at [576, 247] on select "accept spike strike drake" at bounding box center [618, 254] width 84 height 14
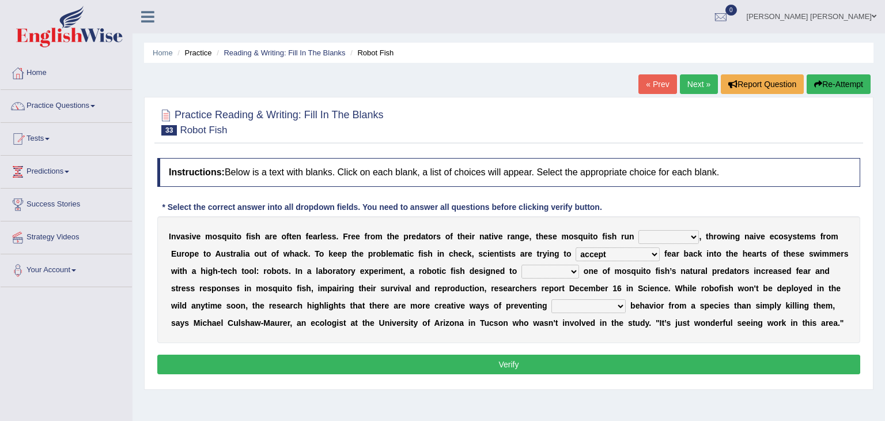
click at [522, 270] on select "bequest mimic battle conquest" at bounding box center [551, 272] width 58 height 14
select select "battle"
click at [522, 265] on select "bequest mimic battle conquest" at bounding box center [551, 272] width 58 height 14
click at [522, 272] on select "bequest mimic battle conquest" at bounding box center [551, 272] width 58 height 14
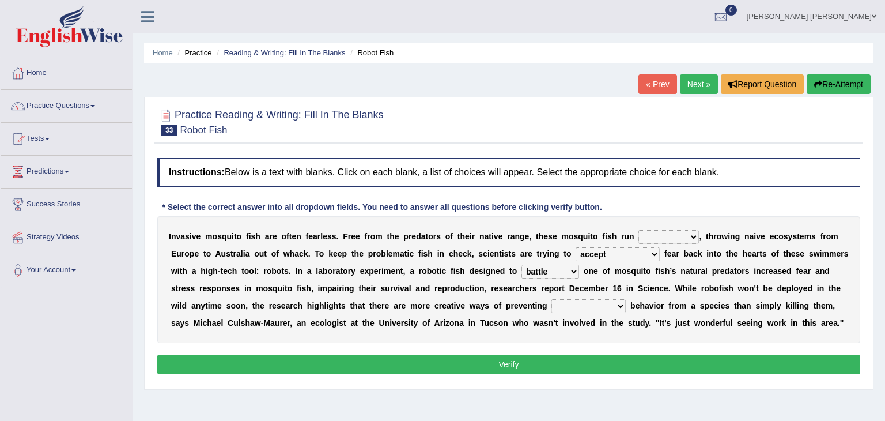
click at [552, 302] on select "unprivileged unprecedented uncharted unwanted" at bounding box center [589, 306] width 74 height 14
select select "unwanted"
click at [552, 299] on select "unprivileged unprecedented uncharted unwanted" at bounding box center [589, 306] width 74 height 14
click at [662, 238] on select "occupant flippant rampant concordant" at bounding box center [669, 237] width 61 height 14
select select "rampant"
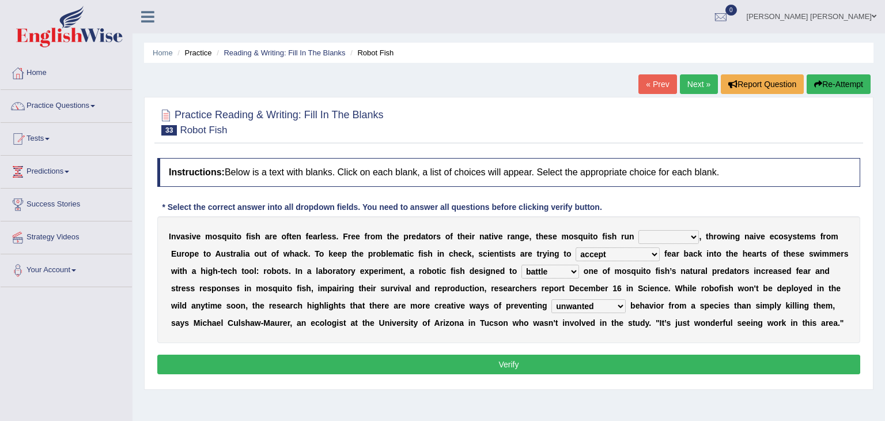
click at [639, 230] on select "occupant flippant rampant concordant" at bounding box center [669, 237] width 61 height 14
click at [536, 361] on button "Verify" at bounding box center [508, 364] width 703 height 20
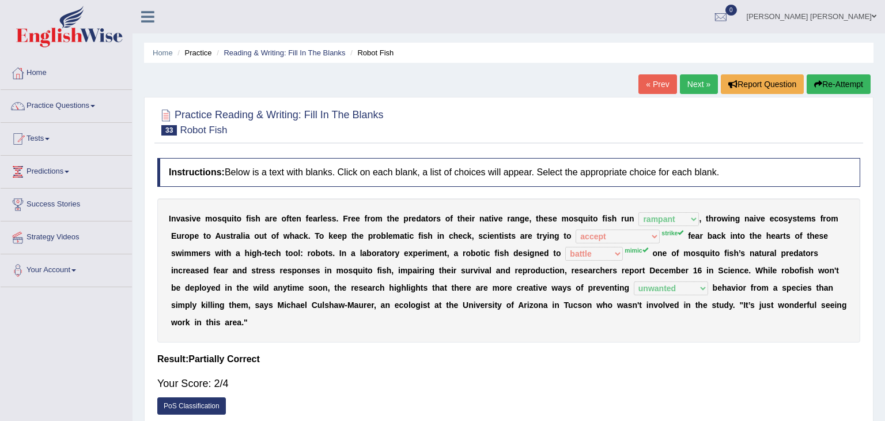
click at [700, 82] on link "Next »" at bounding box center [699, 84] width 38 height 20
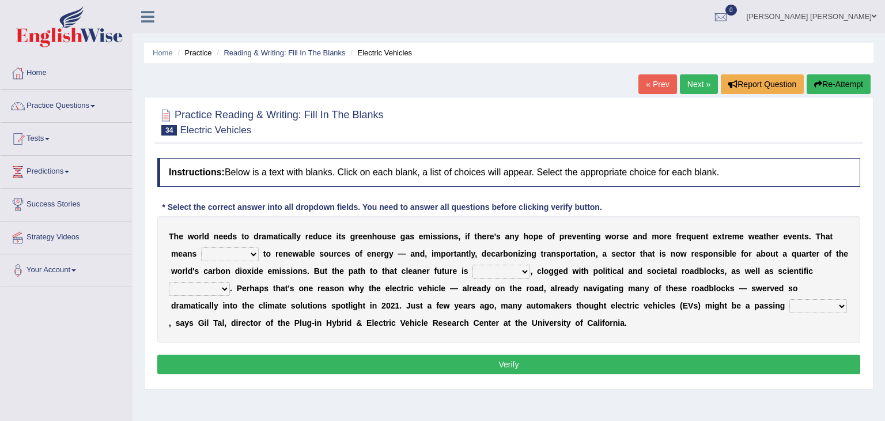
click at [222, 252] on select "grafting drafting crafting shifting" at bounding box center [230, 254] width 58 height 14
select select "shifting"
click at [201, 247] on select "grafting drafting crafting shifting" at bounding box center [230, 254] width 58 height 14
click at [473, 269] on select "daunting daunted daunt dauntless" at bounding box center [502, 272] width 58 height 14
click at [473, 265] on select "daunting daunted daunt dauntless" at bounding box center [502, 272] width 58 height 14
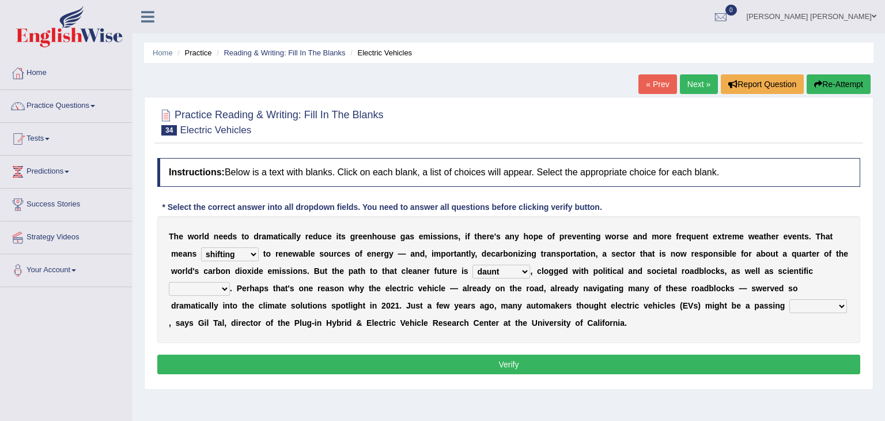
click at [473, 271] on select "daunting daunted daunt dauntless" at bounding box center [502, 272] width 58 height 14
select select "daunting"
click at [473, 265] on select "daunting daunted daunt dauntless" at bounding box center [502, 272] width 58 height 14
click at [230, 282] on select "spectacles obstacles tentacles receptacles" at bounding box center [199, 289] width 61 height 14
select select "obstacles"
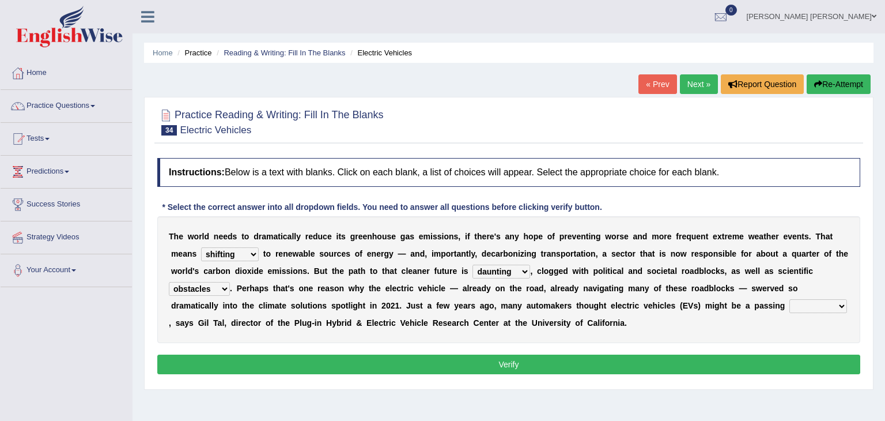
click at [230, 282] on select "spectacles obstacles tentacles receptacles" at bounding box center [199, 289] width 61 height 14
click at [790, 305] on select "fad gad tad lad" at bounding box center [819, 306] width 58 height 14
select select "tad"
click at [790, 299] on select "fad gad tad lad" at bounding box center [819, 306] width 58 height 14
click at [541, 364] on button "Verify" at bounding box center [508, 364] width 703 height 20
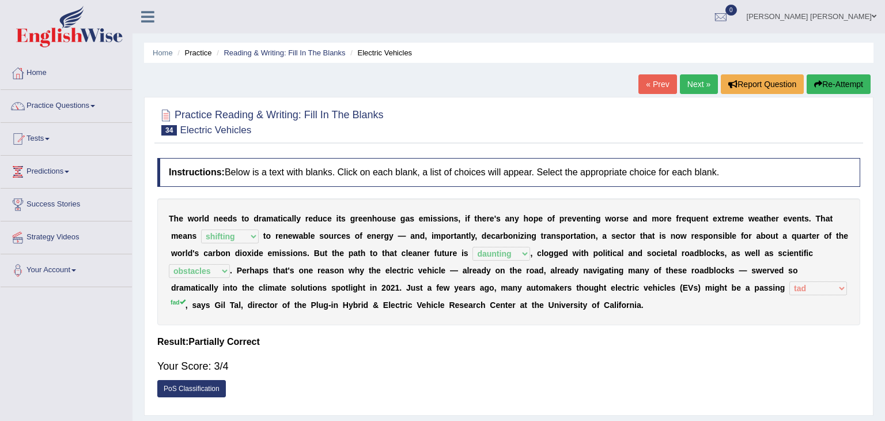
click at [694, 84] on link "Next »" at bounding box center [699, 84] width 38 height 20
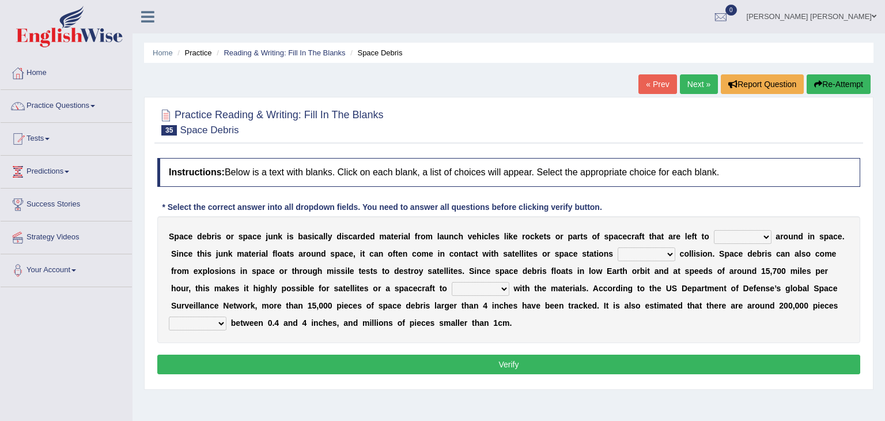
click at [732, 237] on select "twist center roam loll" at bounding box center [743, 237] width 58 height 14
select select "roam"
click at [714, 230] on select "twist center roam loll" at bounding box center [743, 237] width 58 height 14
click at [618, 255] on select "risks risk risked risking" at bounding box center [647, 254] width 58 height 14
click at [618, 247] on select "risks risk risked risking" at bounding box center [647, 254] width 58 height 14
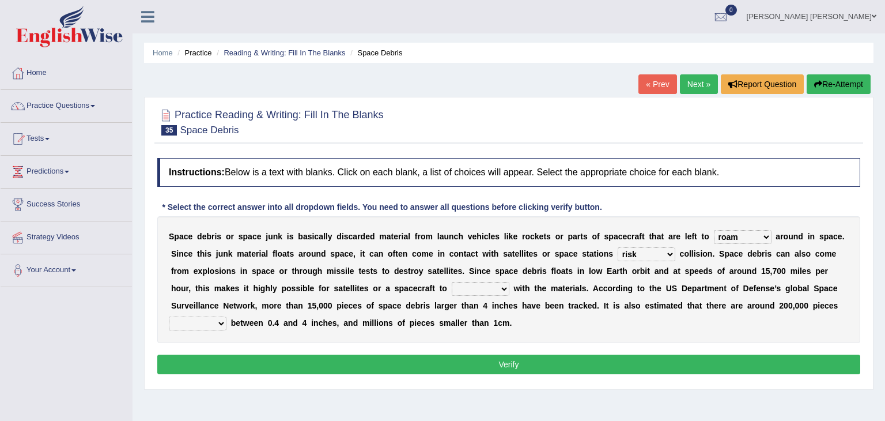
click at [618, 254] on select "risks risk risked risking" at bounding box center [647, 254] width 58 height 14
select select "risking"
click at [618, 247] on select "risks risk risked risking" at bounding box center [647, 254] width 58 height 14
click at [452, 288] on select "collect collate collide collocate" at bounding box center [481, 289] width 58 height 14
select select "collocate"
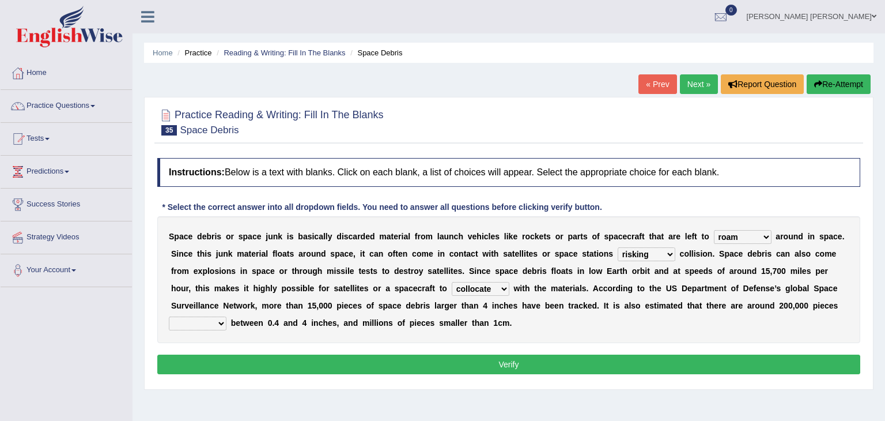
click at [452, 282] on select "collect collate collide collocate" at bounding box center [481, 289] width 58 height 14
click at [226, 316] on select "sized sizing size sizes" at bounding box center [198, 323] width 58 height 14
select select "sized"
click at [226, 316] on select "sized sizing size sizes" at bounding box center [198, 323] width 58 height 14
click at [601, 365] on button "Verify" at bounding box center [508, 364] width 703 height 20
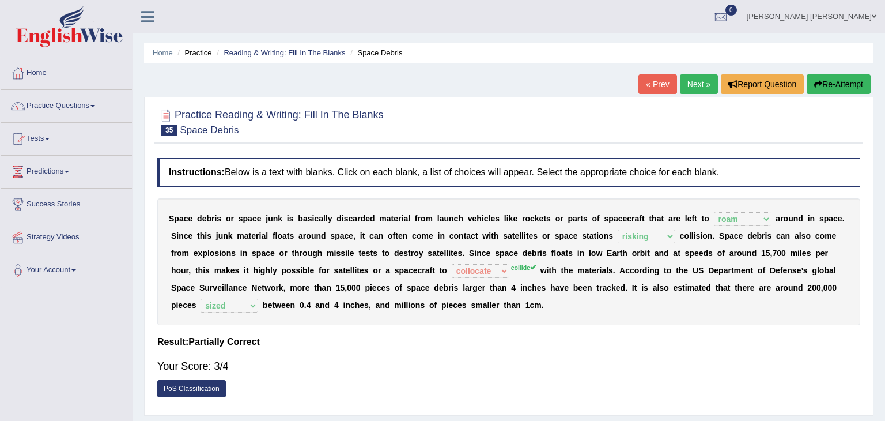
click at [695, 86] on link "Next »" at bounding box center [699, 84] width 38 height 20
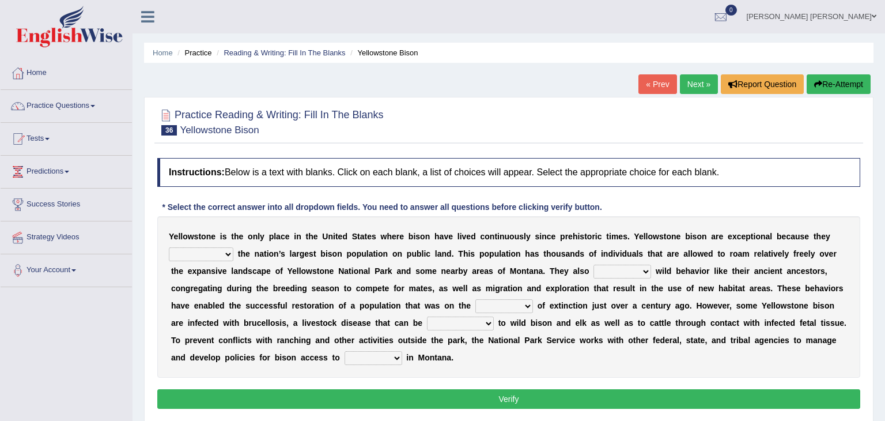
click at [226, 251] on select "congregate comprise consist compromise" at bounding box center [201, 254] width 65 height 14
select select "consist"
click at [169, 247] on select "congregate comprise consist compromise" at bounding box center [201, 254] width 65 height 14
click at [594, 271] on select "exhibit disregard resist encourage" at bounding box center [623, 272] width 58 height 14
select select "resist"
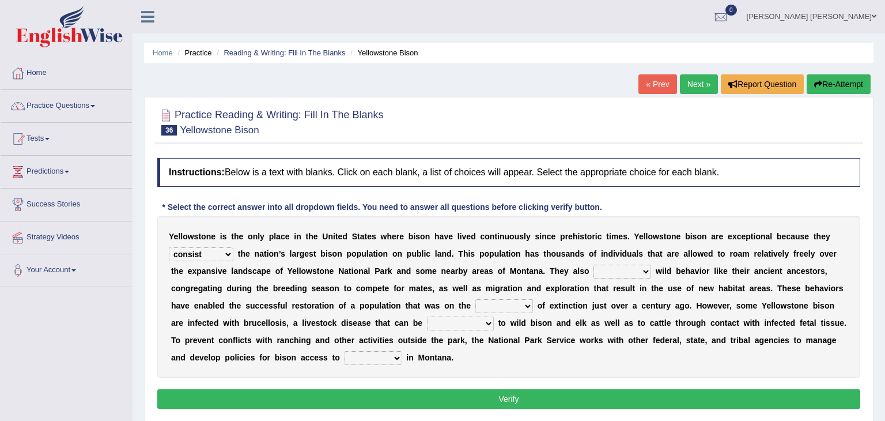
click at [594, 265] on select "exhibit disregard resist encourage" at bounding box center [623, 272] width 58 height 14
click at [475, 304] on select "brine brink danger brindle" at bounding box center [504, 306] width 58 height 14
select select "danger"
click at [475, 299] on select "brine brink danger brindle" at bounding box center [504, 306] width 58 height 14
click at [427, 323] on select "transplanted transported transgressed transmitted" at bounding box center [460, 323] width 67 height 14
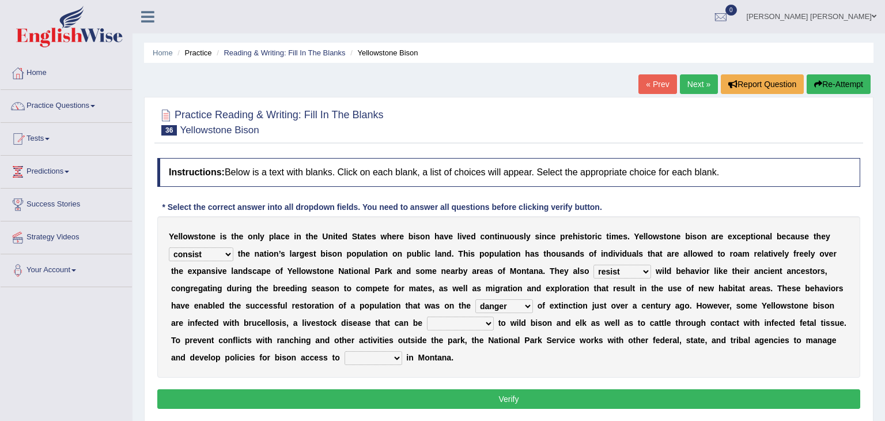
select select "transmitted"
click at [427, 316] on select "transplanted transported transgressed transmitted" at bounding box center [460, 323] width 67 height 14
click at [402, 351] on select "habitat habitat habitant food" at bounding box center [374, 358] width 58 height 14
select select "habitant"
click at [402, 351] on select "habitat habitat habitant food" at bounding box center [374, 358] width 58 height 14
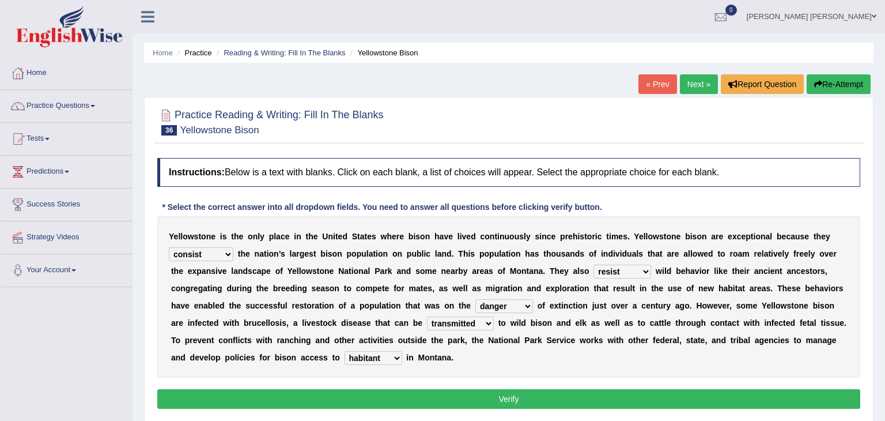
click at [748, 402] on button "Verify" at bounding box center [508, 399] width 703 height 20
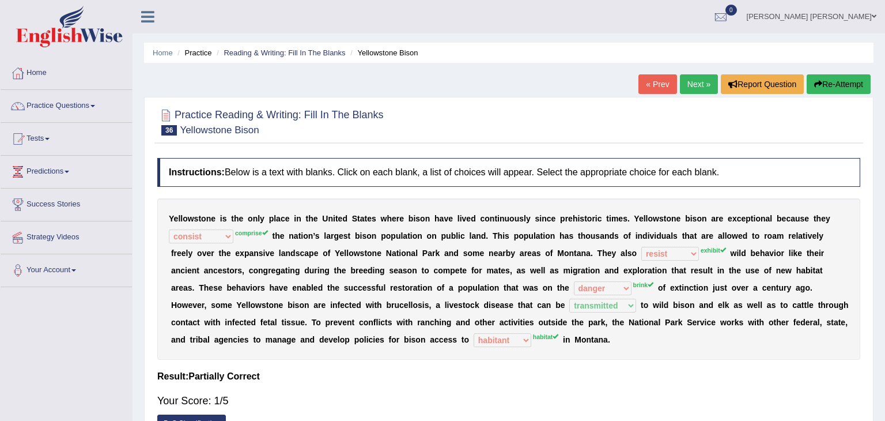
click at [702, 83] on link "Next »" at bounding box center [699, 84] width 38 height 20
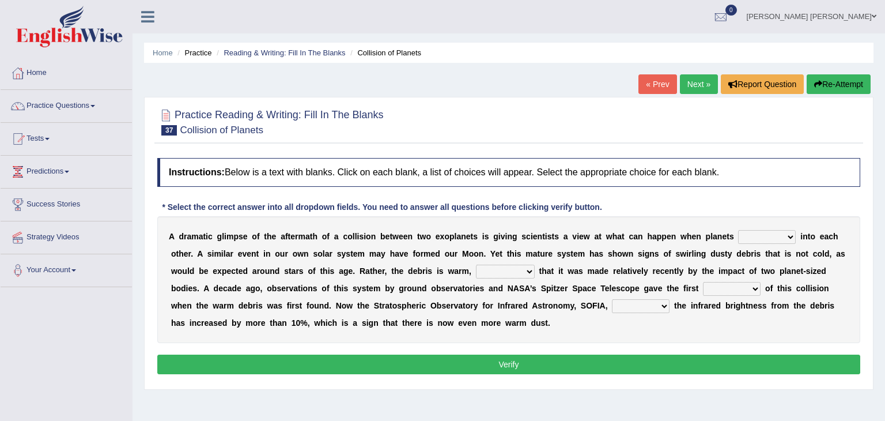
click at [757, 238] on select "crash explore roam implode" at bounding box center [767, 237] width 58 height 14
select select "roam"
click at [738, 230] on select "crash explore roam implode" at bounding box center [767, 237] width 58 height 14
click at [476, 270] on select "reinforcing sentencing forging conducing" at bounding box center [505, 272] width 59 height 14
select select "reinforcing"
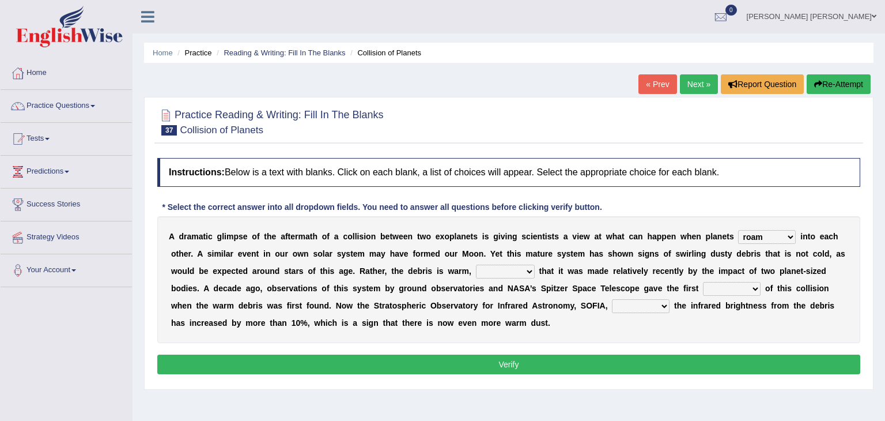
click at [476, 265] on select "reinforcing sentencing forging conducing" at bounding box center [505, 272] width 59 height 14
click at [476, 273] on select "reinforcing sentencing forging conducing" at bounding box center [505, 272] width 59 height 14
click at [703, 288] on select "pints faints hints taints" at bounding box center [732, 289] width 58 height 14
select select "hints"
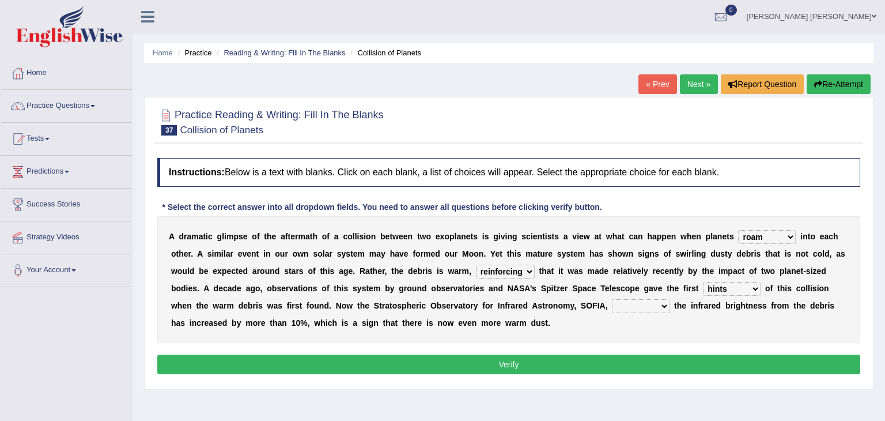
click at [703, 282] on select "pints faints hints taints" at bounding box center [732, 289] width 58 height 14
click at [612, 304] on select "concealed revealed repealed unsealed" at bounding box center [641, 306] width 58 height 14
select select "revealed"
click at [612, 299] on select "concealed revealed repealed unsealed" at bounding box center [641, 306] width 58 height 14
click at [463, 366] on button "Verify" at bounding box center [508, 364] width 703 height 20
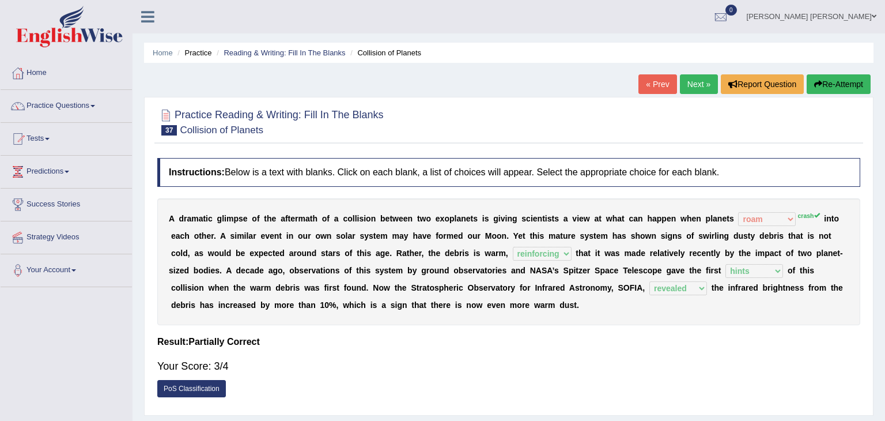
click at [698, 85] on link "Next »" at bounding box center [699, 84] width 38 height 20
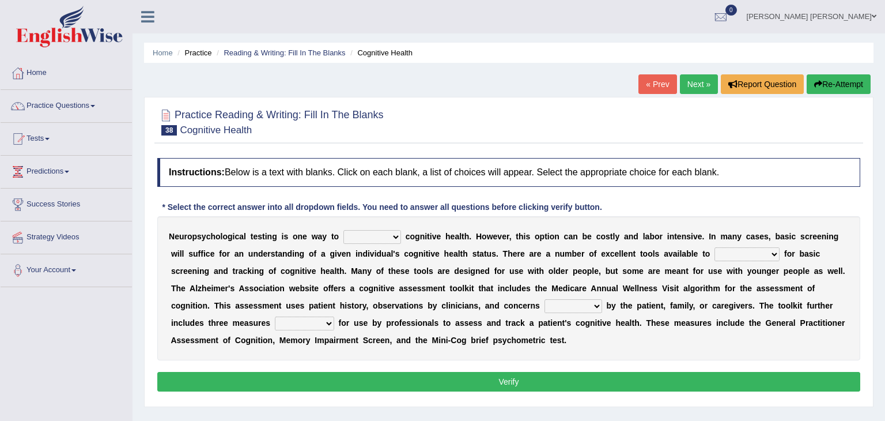
click at [386, 236] on select "obsess assess possess access" at bounding box center [372, 237] width 58 height 14
select select "assess"
click at [343, 230] on select "obsess assess possess access" at bounding box center [372, 237] width 58 height 14
click at [715, 251] on select "stationers practitioners petitioners questioners" at bounding box center [747, 254] width 65 height 14
select select "practitioners"
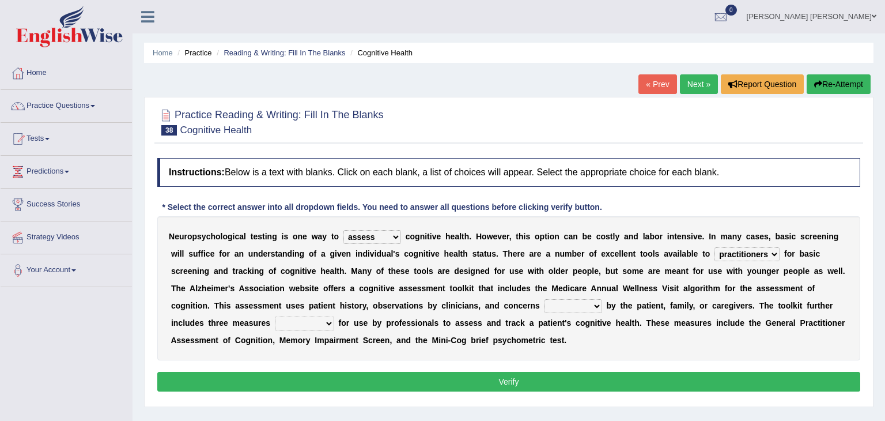
click at [715, 247] on select "stationers practitioners petitioners questioners" at bounding box center [747, 254] width 65 height 14
click at [545, 306] on select "raised rising arising praised" at bounding box center [574, 306] width 58 height 14
click at [545, 299] on select "raised rising arising praised" at bounding box center [574, 306] width 58 height 14
click at [545, 304] on select "raised rising arising praised" at bounding box center [574, 306] width 58 height 14
select select "raised"
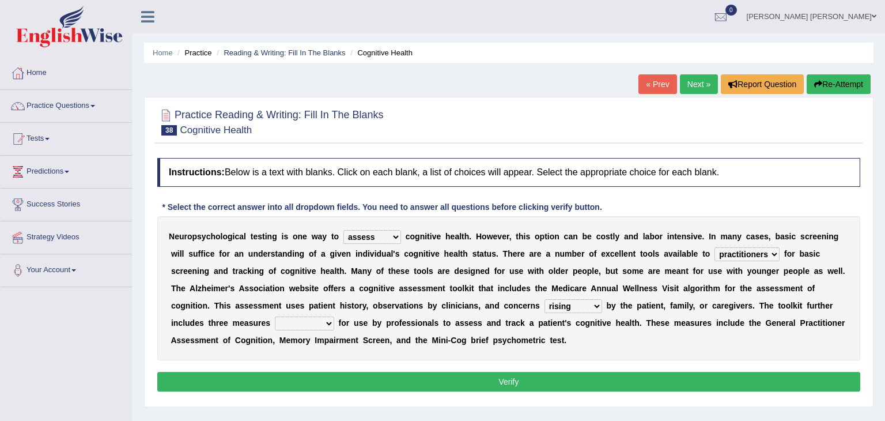
click at [545, 299] on select "raised rising arising praised" at bounding box center [574, 306] width 58 height 14
click at [334, 316] on select "validated intimidated dilapidated antedated" at bounding box center [304, 323] width 59 height 14
select select "intimidated"
click at [334, 316] on select "validated intimidated dilapidated antedated" at bounding box center [304, 323] width 59 height 14
click at [545, 388] on button "Verify" at bounding box center [508, 382] width 703 height 20
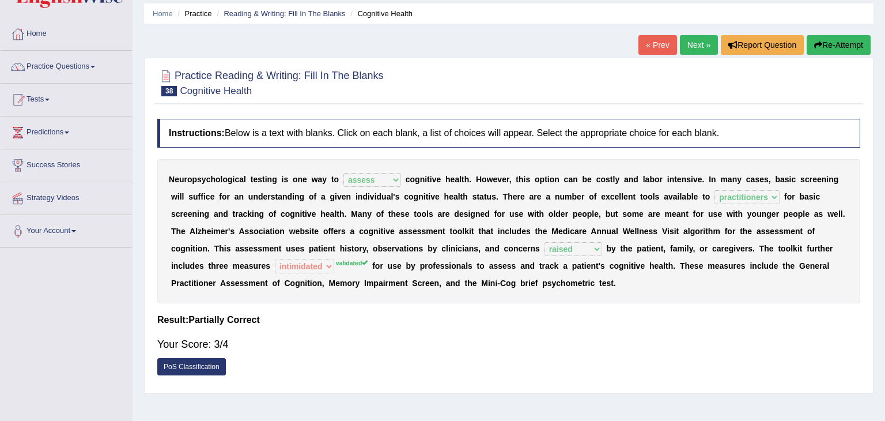
scroll to position [23, 0]
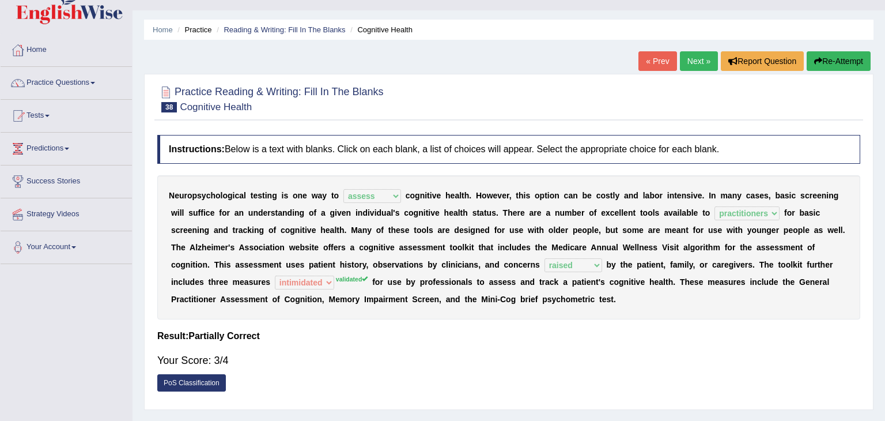
click at [696, 62] on link "Next »" at bounding box center [699, 61] width 38 height 20
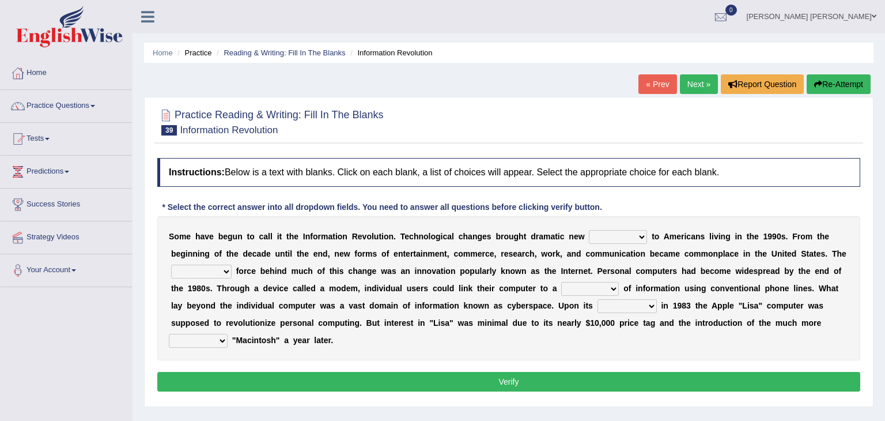
click at [616, 235] on select "challenges puzzles options confusion" at bounding box center [618, 237] width 58 height 14
select select "challenges"
click at [589, 230] on select "challenges puzzles options confusion" at bounding box center [618, 237] width 58 height 14
click at [236, 266] on b at bounding box center [234, 270] width 5 height 9
click at [232, 265] on select "unremitting uninspiring driving insinuating" at bounding box center [201, 272] width 61 height 14
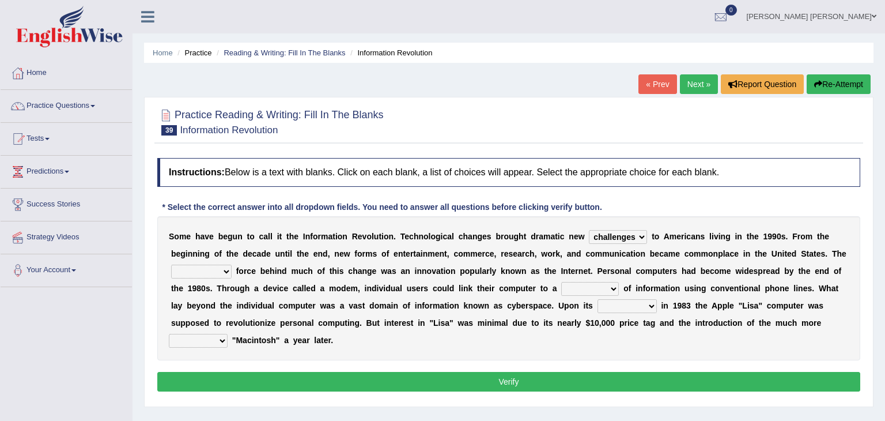
select select "driving"
click at [232, 265] on select "unremitting uninspiring driving insinuating" at bounding box center [201, 272] width 61 height 14
click at [561, 286] on select "magnitude bulk wealth volume" at bounding box center [590, 289] width 58 height 14
select select "bulk"
click at [561, 282] on select "magnitude bulk wealth volume" at bounding box center [590, 289] width 58 height 14
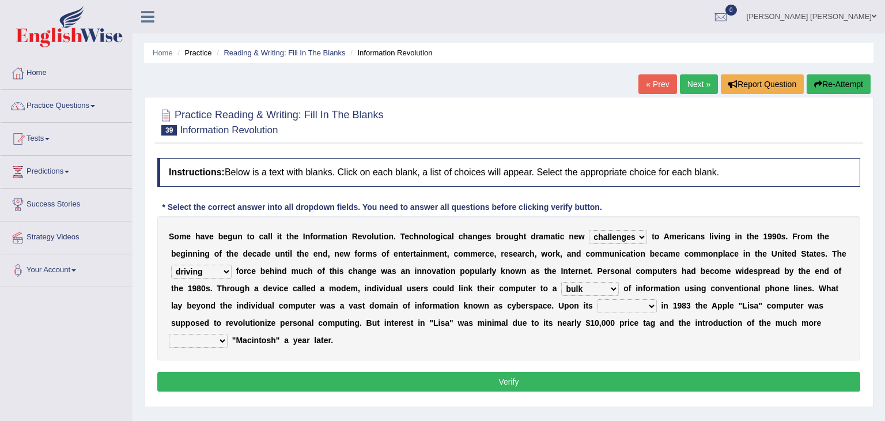
click at [598, 305] on select "relief release publication emission" at bounding box center [627, 306] width 59 height 14
select select "release"
click at [598, 299] on select "relief release publication emission" at bounding box center [627, 306] width 59 height 14
click at [228, 334] on select "convenient affordable advanced formidable" at bounding box center [198, 341] width 59 height 14
select select "convenient"
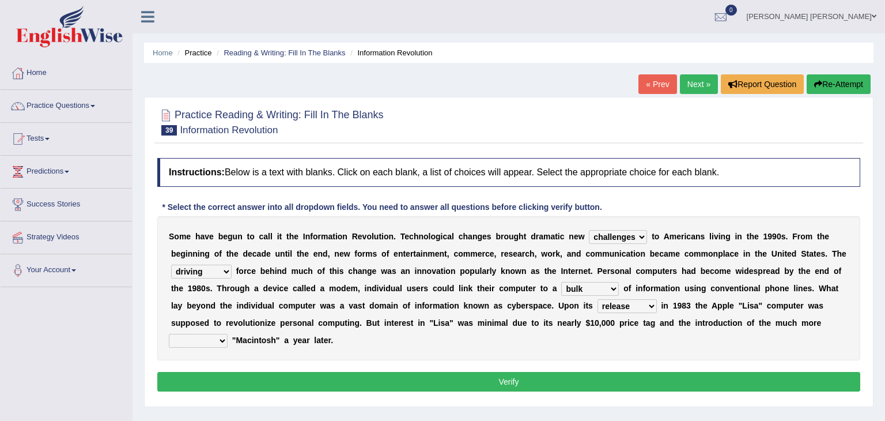
click at [228, 334] on select "convenient affordable advanced formidable" at bounding box center [198, 341] width 59 height 14
click at [545, 372] on button "Verify" at bounding box center [508, 382] width 703 height 20
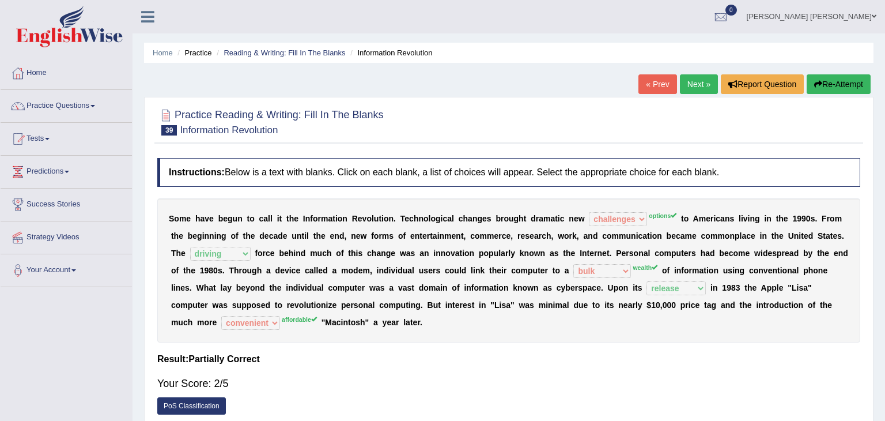
click at [695, 85] on link "Next »" at bounding box center [699, 84] width 38 height 20
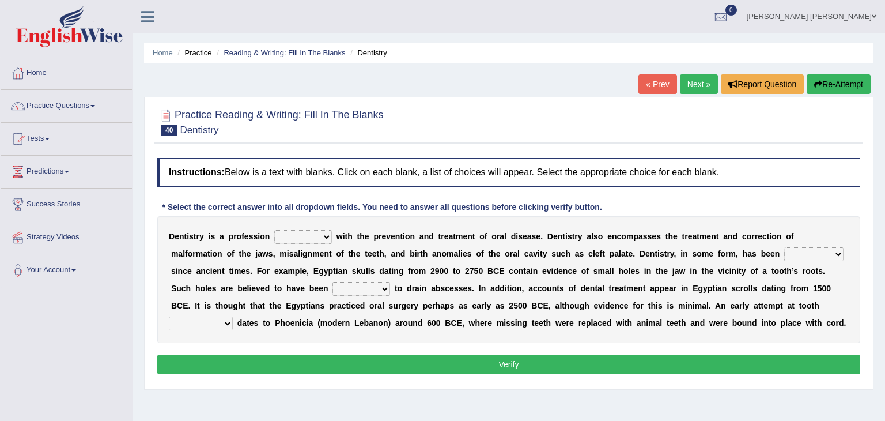
click at [321, 236] on select "agreed dealt concerned taken" at bounding box center [303, 237] width 58 height 14
select select "dealt"
click at [274, 230] on select "agreed dealt concerned taken" at bounding box center [303, 237] width 58 height 14
click at [784, 252] on select "criticized replaced practiced abandoned" at bounding box center [813, 254] width 59 height 14
select select "practiced"
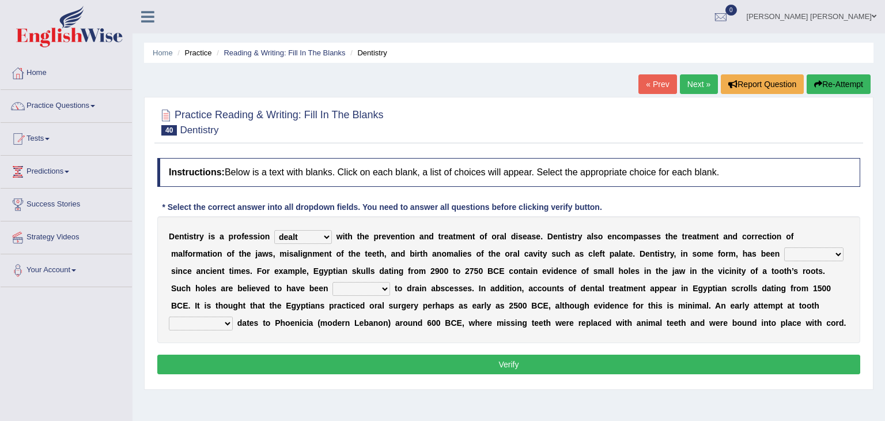
click at [784, 247] on select "criticized replaced practiced abandoned" at bounding box center [813, 254] width 59 height 14
click at [333, 288] on select "fluctuated laminated drilled sealed" at bounding box center [362, 289] width 58 height 14
click at [333, 282] on select "fluctuated laminated drilled sealed" at bounding box center [362, 289] width 58 height 14
click at [333, 286] on select "fluctuated laminated drilled sealed" at bounding box center [362, 289] width 58 height 14
select select "sealed"
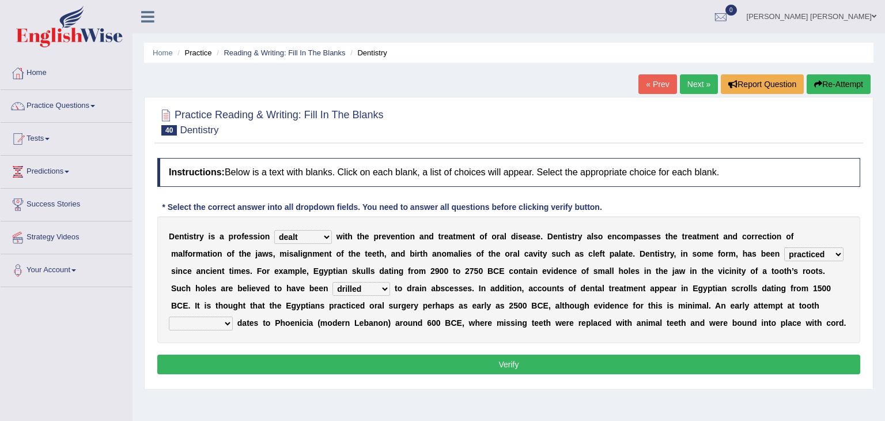
click at [333, 282] on select "fluctuated laminated drilled sealed" at bounding box center [362, 289] width 58 height 14
click at [233, 316] on select "reparation sacrament restitution replacement" at bounding box center [201, 323] width 64 height 14
select select "replacement"
click at [233, 316] on select "reparation sacrament restitution replacement" at bounding box center [201, 323] width 64 height 14
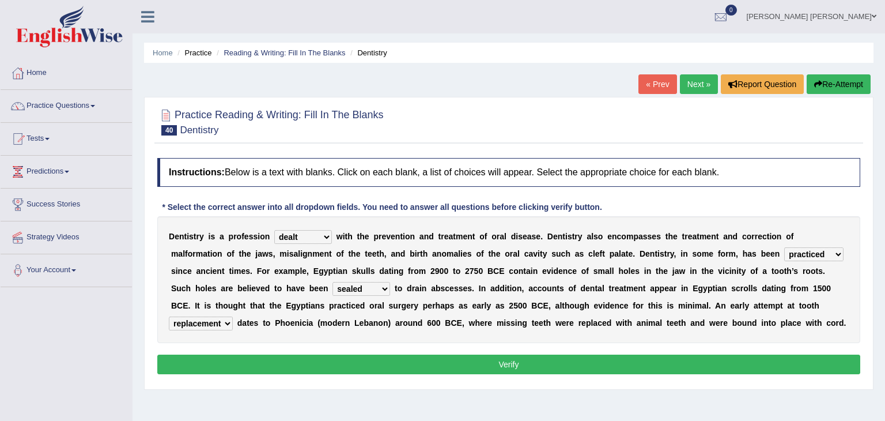
click at [233, 316] on select "reparation sacrament restitution replacement" at bounding box center [201, 323] width 64 height 14
click at [565, 361] on button "Verify" at bounding box center [508, 364] width 703 height 20
